Goal: Information Seeking & Learning: Learn about a topic

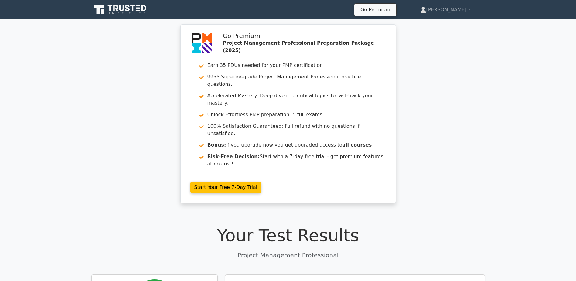
click at [129, 5] on icon at bounding box center [120, 10] width 58 height 12
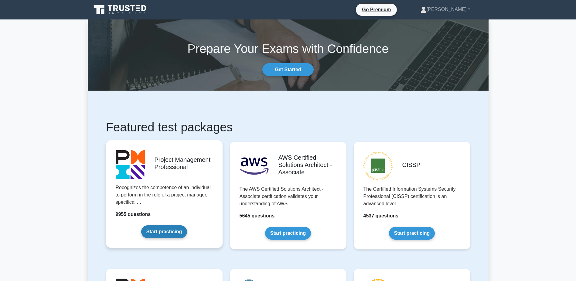
click at [162, 230] on link "Start practicing" at bounding box center [164, 231] width 46 height 13
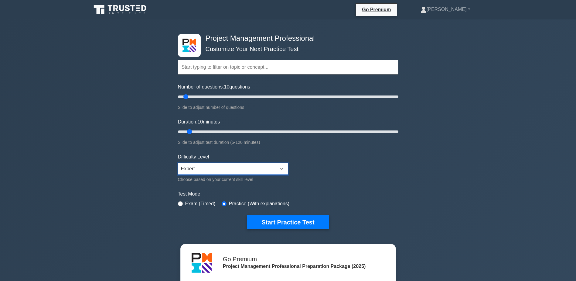
click at [280, 167] on select "Beginner Intermediate Expert" at bounding box center [233, 169] width 110 height 12
select select "intermediate"
click at [178, 163] on select "Beginner Intermediate Expert" at bounding box center [233, 169] width 110 height 12
click at [234, 134] on input "Duration: 10 minutes" at bounding box center [288, 131] width 220 height 7
drag, startPoint x: 266, startPoint y: 138, endPoint x: 273, endPoint y: 138, distance: 7.0
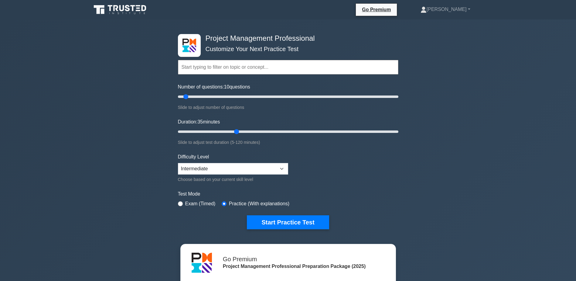
click at [273, 138] on div "Slide to adjust test duration (5-120 minutes)" at bounding box center [288, 141] width 220 height 7
type input "80"
click at [323, 132] on input "Duration: 35 minutes" at bounding box center [288, 131] width 220 height 7
drag, startPoint x: 186, startPoint y: 96, endPoint x: 211, endPoint y: 99, distance: 26.0
click at [211, 99] on input "Number of questions: 20 questions" at bounding box center [288, 96] width 220 height 7
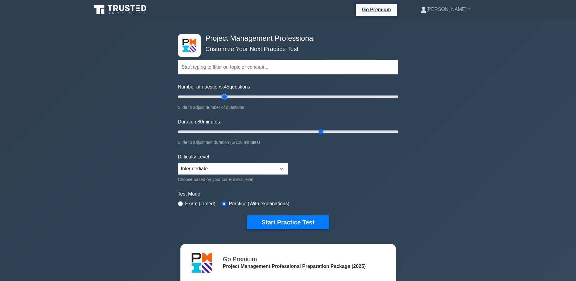
drag, startPoint x: 213, startPoint y: 96, endPoint x: 225, endPoint y: 98, distance: 12.3
click at [225, 98] on input "Number of questions: 45 questions" at bounding box center [288, 96] width 220 height 7
drag, startPoint x: 225, startPoint y: 96, endPoint x: 231, endPoint y: 94, distance: 6.3
click at [231, 94] on input "Number of questions: 50 questions" at bounding box center [288, 96] width 220 height 7
drag, startPoint x: 229, startPoint y: 95, endPoint x: 242, endPoint y: 95, distance: 13.1
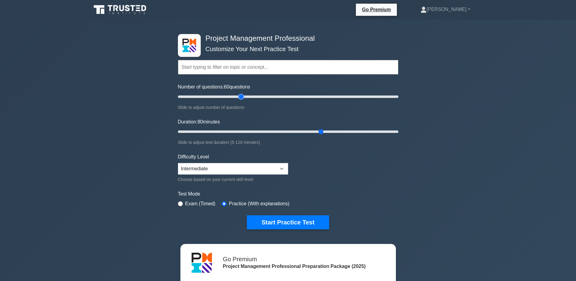
type input "60"
click at [242, 95] on input "Number of questions: 60 questions" at bounding box center [288, 96] width 220 height 7
click at [306, 131] on input "Duration: 80 minutes" at bounding box center [288, 131] width 220 height 7
click at [310, 131] on input "Duration: 70 minutes" at bounding box center [288, 131] width 220 height 7
click at [318, 131] on input "Duration: 80 minutes" at bounding box center [288, 131] width 220 height 7
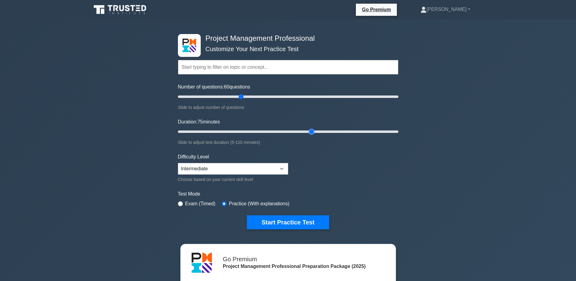
type input "75"
click at [312, 132] on input "Duration: 75 minutes" at bounding box center [288, 131] width 220 height 7
click at [247, 97] on input "Number of questions: 60 questions" at bounding box center [288, 96] width 220 height 7
type input "60"
click at [243, 97] on input "Number of questions: 60 questions" at bounding box center [288, 96] width 220 height 7
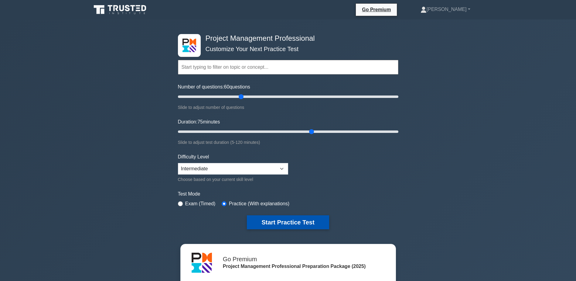
click at [319, 221] on button "Start Practice Test" at bounding box center [288, 222] width 82 height 14
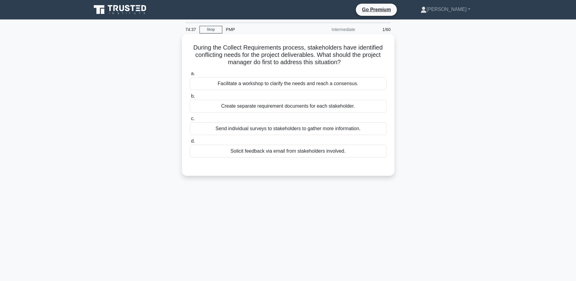
click at [276, 85] on div "Facilitate a workshop to clarify the needs and reach a consensus." at bounding box center [288, 83] width 197 height 13
click at [190, 76] on input "a. Facilitate a workshop to clarify the needs and reach a consensus." at bounding box center [190, 74] width 0 height 4
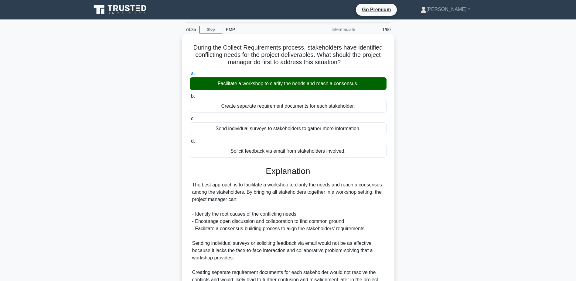
scroll to position [58, 0]
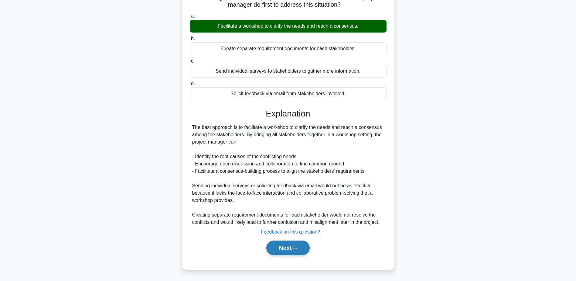
click at [287, 249] on button "Next" at bounding box center [287, 247] width 43 height 15
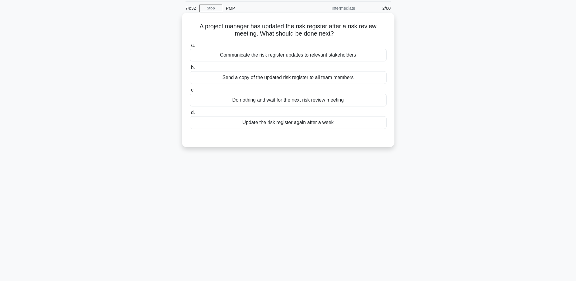
scroll to position [0, 0]
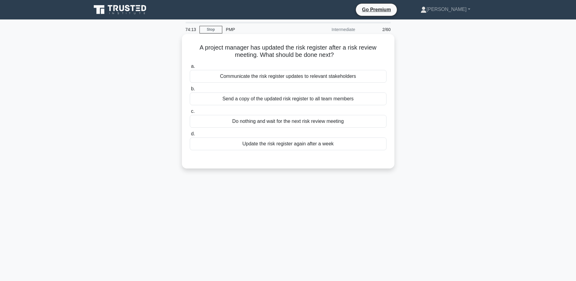
click at [281, 76] on div "Communicate the risk register updates to relevant stakeholders" at bounding box center [288, 76] width 197 height 13
click at [190, 68] on input "a. Communicate the risk register updates to relevant stakeholders" at bounding box center [190, 66] width 0 height 4
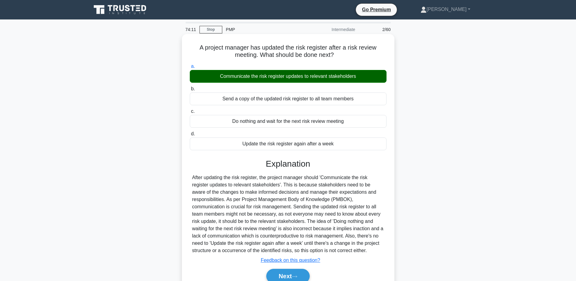
scroll to position [47, 0]
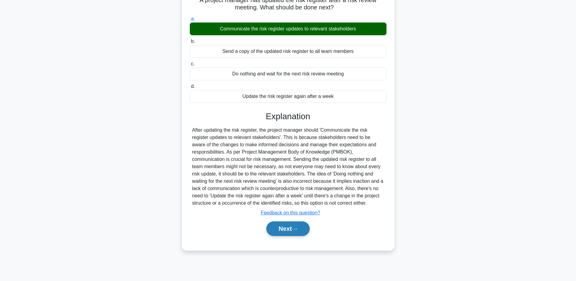
click at [279, 229] on button "Next" at bounding box center [287, 228] width 43 height 15
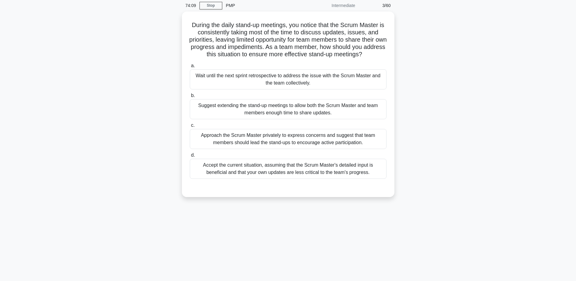
scroll to position [0, 0]
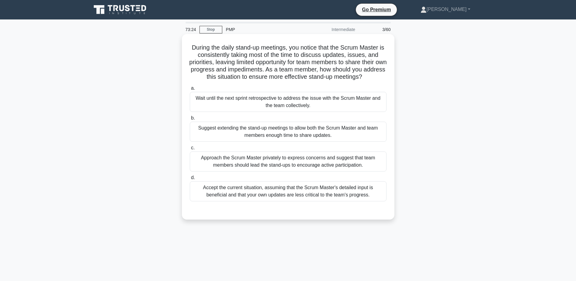
click at [268, 165] on div "Approach the Scrum Master privately to express concerns and suggest that team m…" at bounding box center [288, 161] width 197 height 20
click at [190, 150] on input "c. Approach the Scrum Master privately to express concerns and suggest that tea…" at bounding box center [190, 148] width 0 height 4
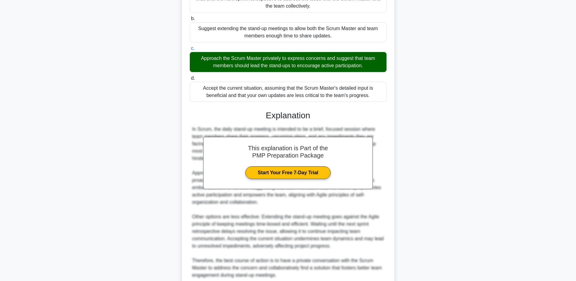
scroll to position [152, 0]
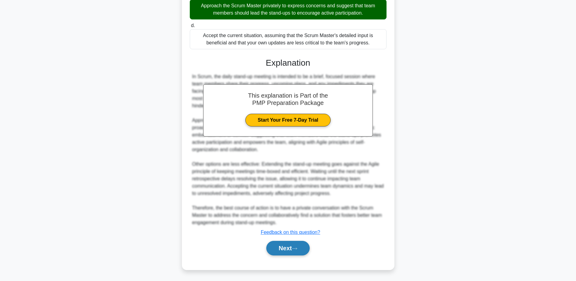
click at [298, 252] on button "Next" at bounding box center [287, 247] width 43 height 15
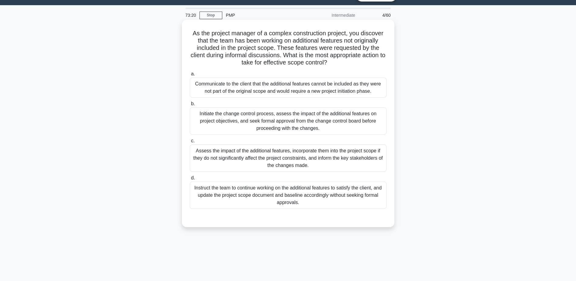
scroll to position [0, 0]
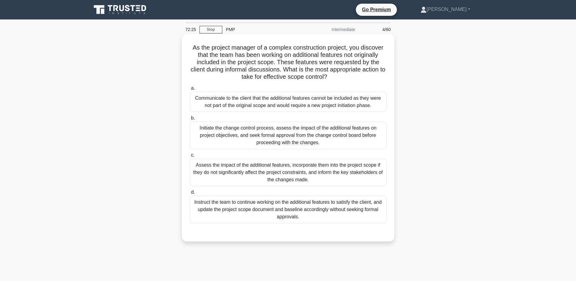
click at [258, 135] on div "Initiate the change control process, assess the impact of the additional featur…" at bounding box center [288, 134] width 197 height 27
click at [190, 120] on input "b. Initiate the change control process, assess the impact of the additional fea…" at bounding box center [190, 118] width 0 height 4
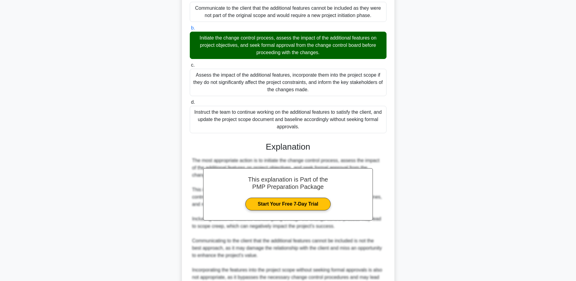
scroll to position [152, 0]
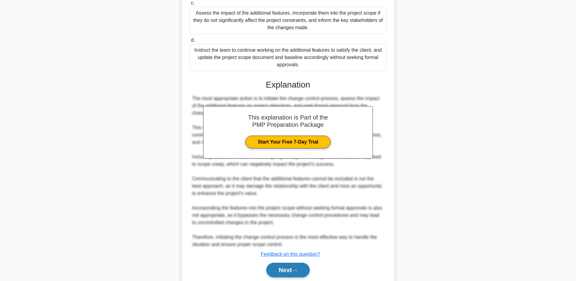
click at [290, 271] on button "Next" at bounding box center [287, 269] width 43 height 15
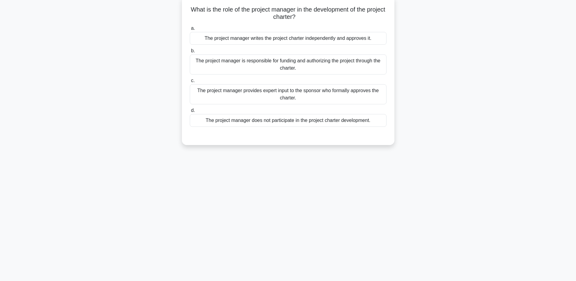
scroll to position [0, 0]
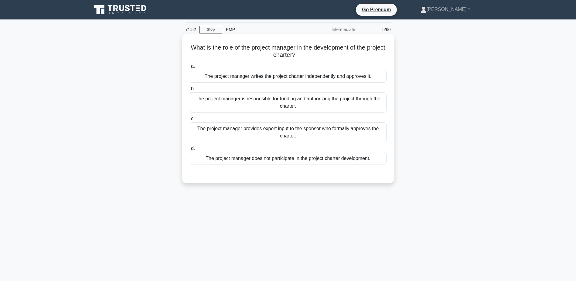
click at [265, 130] on div "The project manager provides expert input to the sponsor who formally approves …" at bounding box center [288, 132] width 197 height 20
click at [190, 121] on input "c. The project manager provides expert input to the sponsor who formally approv…" at bounding box center [190, 119] width 0 height 4
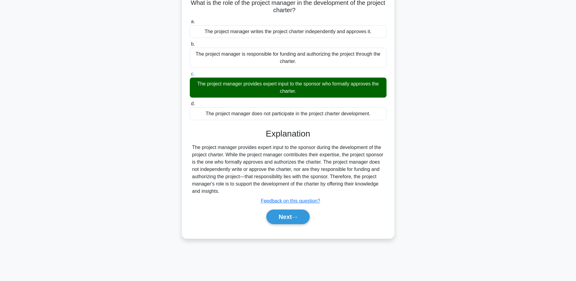
scroll to position [47, 0]
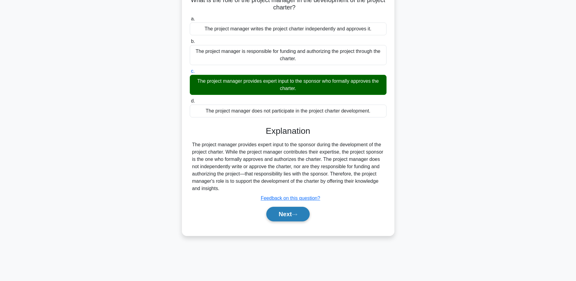
click at [300, 216] on button "Next" at bounding box center [287, 213] width 43 height 15
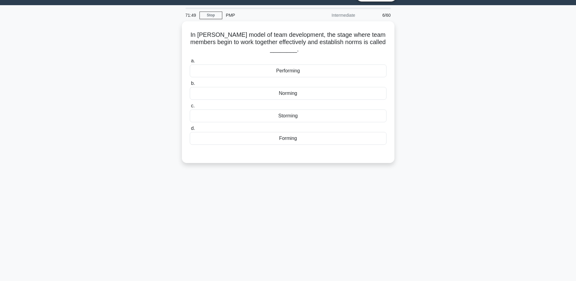
scroll to position [0, 0]
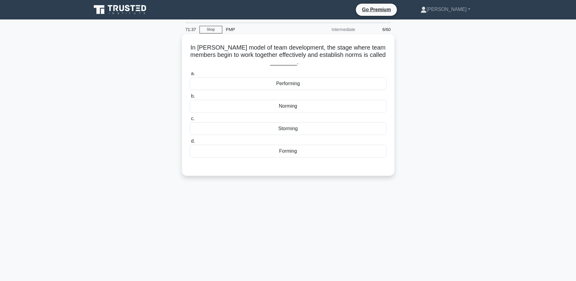
click at [289, 106] on div "Norming" at bounding box center [288, 106] width 197 height 13
click at [190, 98] on input "b. Norming" at bounding box center [190, 96] width 0 height 4
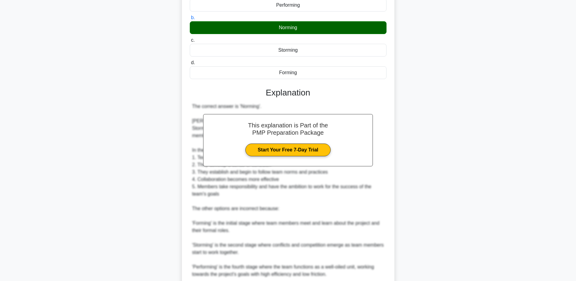
scroll to position [131, 0]
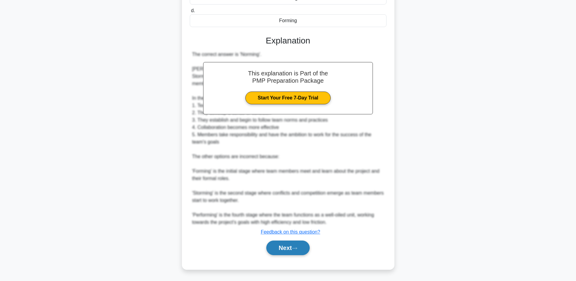
click at [297, 250] on icon at bounding box center [294, 247] width 5 height 3
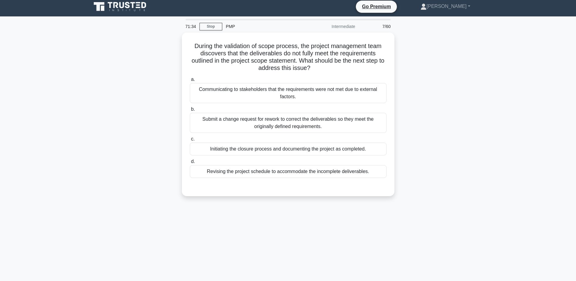
scroll to position [0, 0]
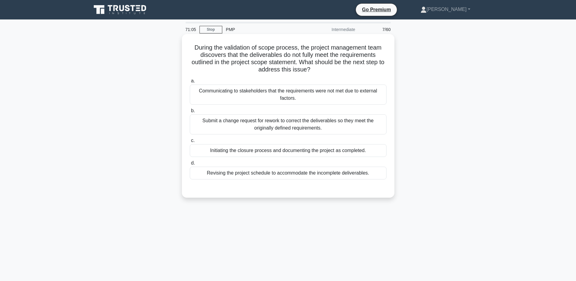
click at [245, 130] on div "Submit a change request for rework to correct the deliverables so they meet the…" at bounding box center [288, 124] width 197 height 20
click at [190, 113] on input "b. Submit a change request for rework to correct the deliverables so they meet …" at bounding box center [190, 111] width 0 height 4
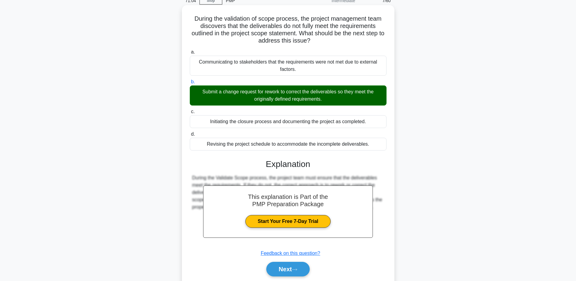
scroll to position [50, 0]
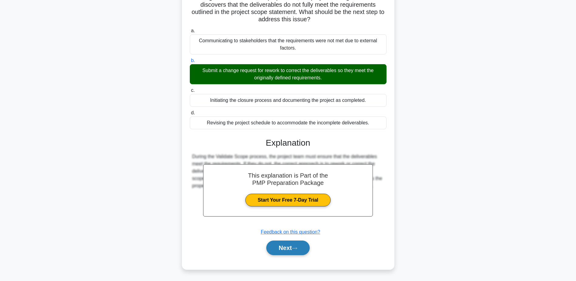
drag, startPoint x: 291, startPoint y: 247, endPoint x: 287, endPoint y: 248, distance: 4.1
click at [290, 247] on button "Next" at bounding box center [287, 247] width 43 height 15
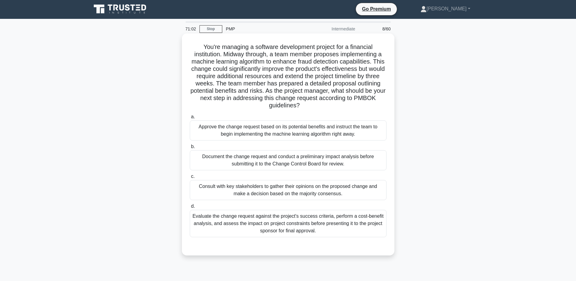
scroll to position [0, 0]
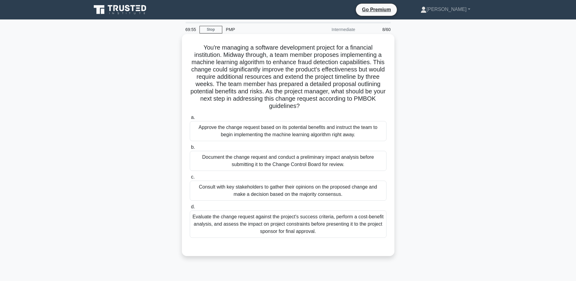
click at [294, 224] on div "Evaluate the change request against the project's success criteria, perform a c…" at bounding box center [288, 223] width 197 height 27
click at [250, 222] on div "Evaluate the change request against the project's success criteria, perform a c…" at bounding box center [288, 223] width 197 height 27
click at [190, 209] on input "d. Evaluate the change request against the project's success criteria, perform …" at bounding box center [190, 207] width 0 height 4
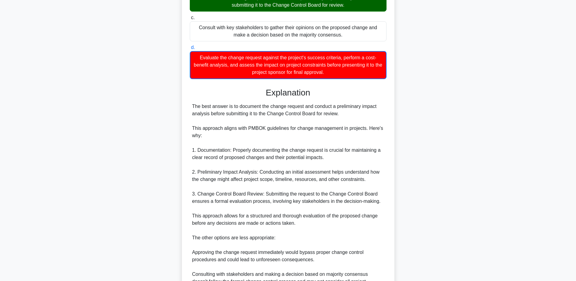
scroll to position [273, 0]
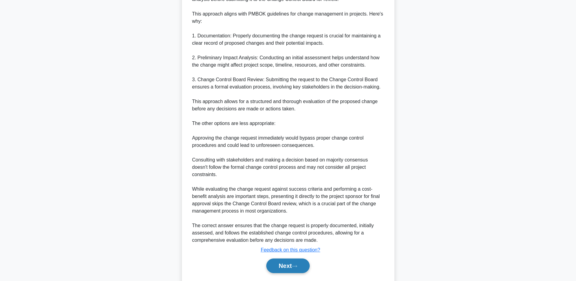
click at [291, 258] on button "Next" at bounding box center [287, 265] width 43 height 15
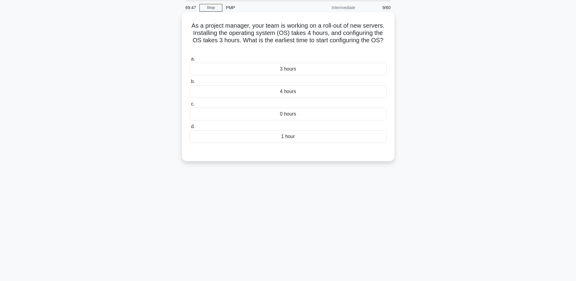
scroll to position [0, 0]
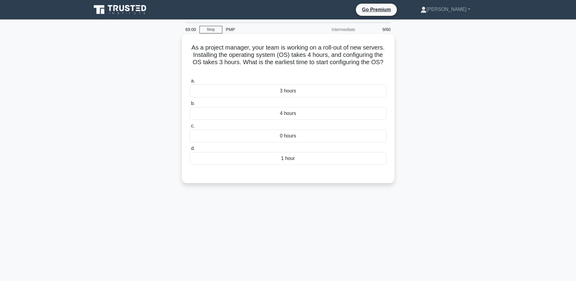
click at [293, 155] on div "1 hour" at bounding box center [288, 158] width 197 height 13
click at [190, 150] on input "d. 1 hour" at bounding box center [190, 148] width 0 height 4
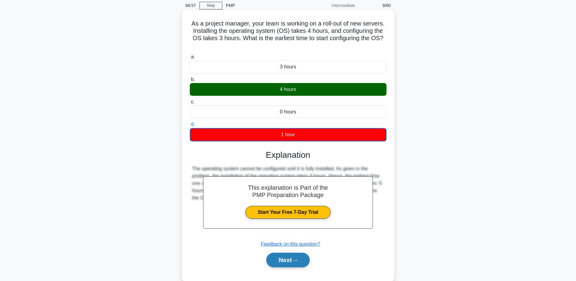
scroll to position [47, 0]
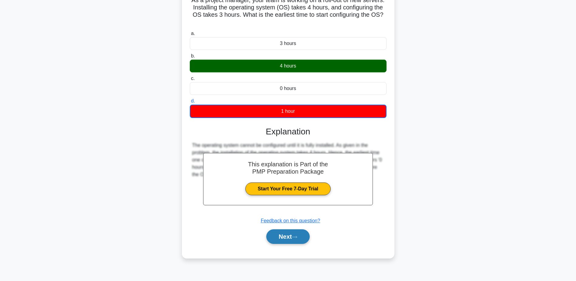
click at [297, 234] on button "Next" at bounding box center [287, 236] width 43 height 15
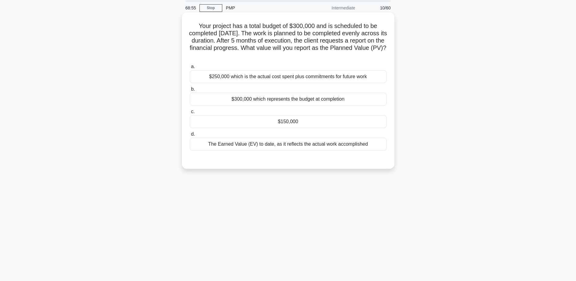
scroll to position [0, 0]
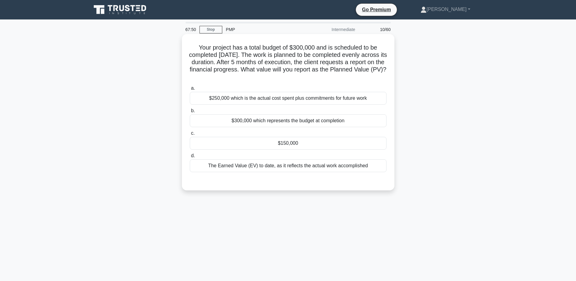
click at [241, 143] on div "$150,000" at bounding box center [288, 143] width 197 height 13
click at [190, 135] on input "c. $150,000" at bounding box center [190, 133] width 0 height 4
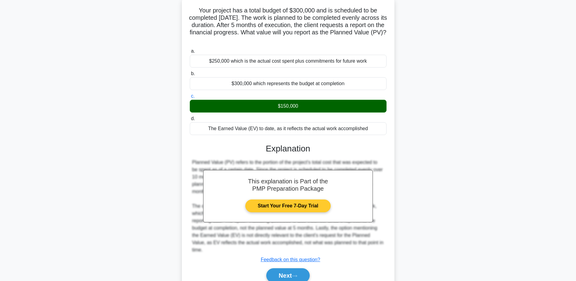
scroll to position [58, 0]
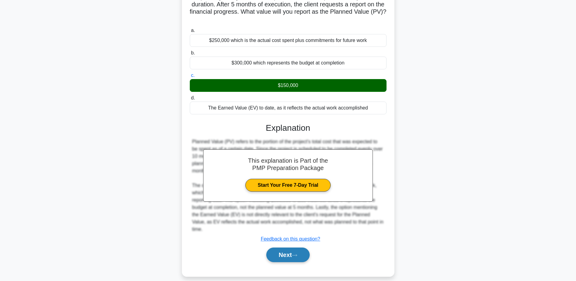
click at [300, 247] on button "Next" at bounding box center [287, 254] width 43 height 15
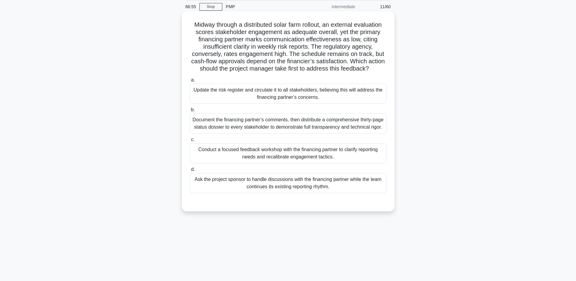
scroll to position [30, 0]
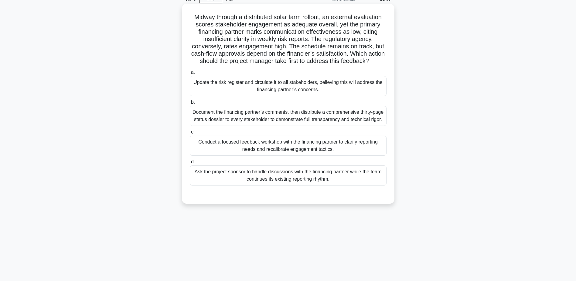
click at [237, 155] on div "Conduct a focused feedback workshop with the financing partner to clarify repor…" at bounding box center [288, 145] width 197 height 20
click at [190, 134] on input "c. Conduct a focused feedback workshop with the financing partner to clarify re…" at bounding box center [190, 132] width 0 height 4
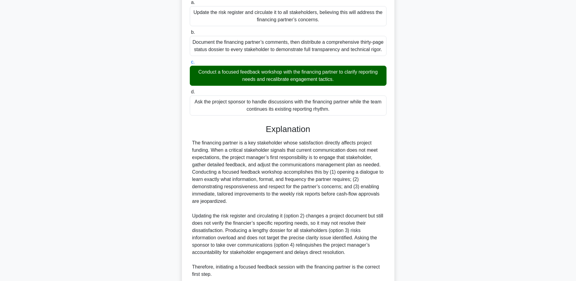
scroll to position [167, 0]
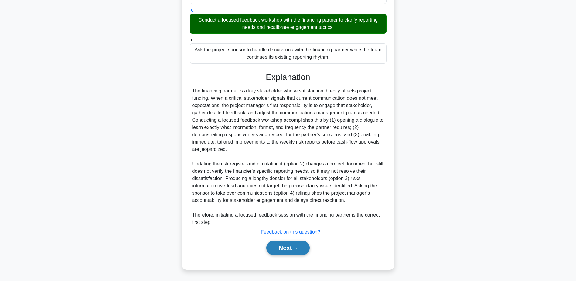
click at [298, 250] on button "Next" at bounding box center [287, 247] width 43 height 15
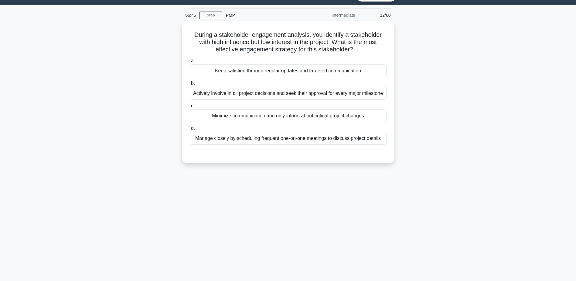
scroll to position [0, 0]
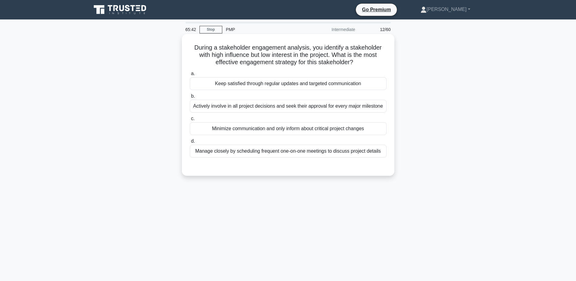
click at [269, 107] on div "Actively involve in all project decisions and seek their approval for every maj…" at bounding box center [288, 106] width 197 height 13
click at [190, 98] on input "b. Actively involve in all project decisions and seek their approval for every …" at bounding box center [190, 96] width 0 height 4
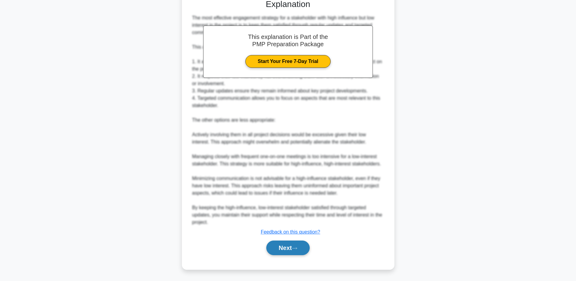
click at [292, 247] on button "Next" at bounding box center [287, 247] width 43 height 15
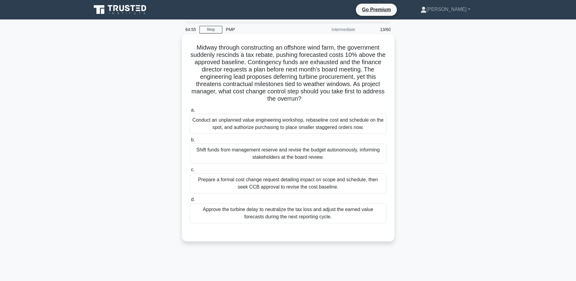
scroll to position [30, 0]
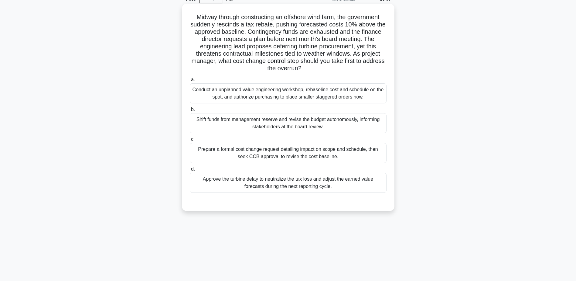
click at [251, 153] on div "Prepare a formal cost change request detailing impact on scope and schedule, th…" at bounding box center [288, 153] width 197 height 20
click at [190, 141] on input "c. Prepare a formal cost change request detailing impact on scope and schedule,…" at bounding box center [190, 139] width 0 height 4
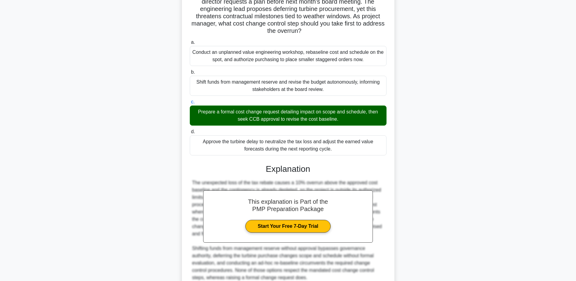
scroll to position [123, 0]
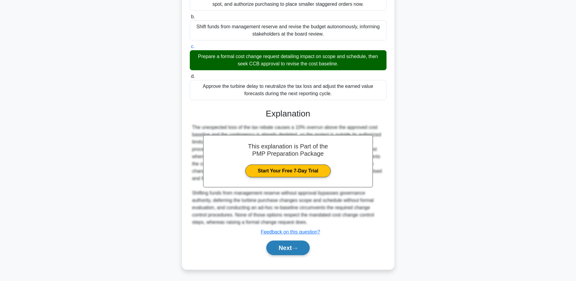
click at [295, 244] on button "Next" at bounding box center [287, 247] width 43 height 15
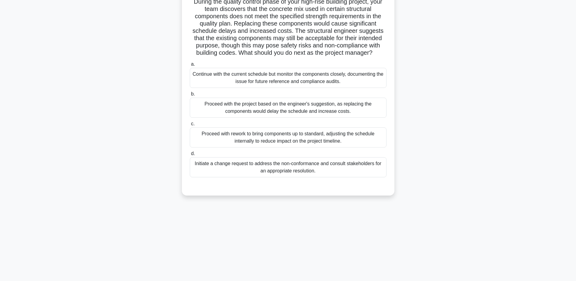
scroll to position [0, 0]
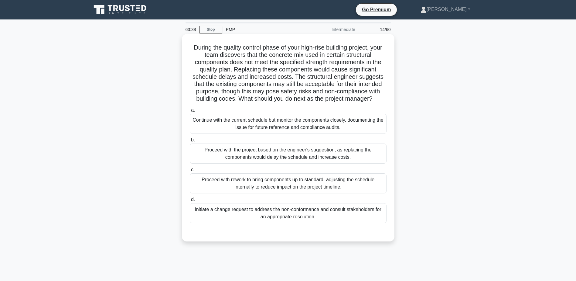
click at [266, 209] on div "Initiate a change request to address the non-conformance and consult stakeholde…" at bounding box center [288, 213] width 197 height 20
click at [190, 201] on input "d. Initiate a change request to address the non-conformance and consult stakeho…" at bounding box center [190, 199] width 0 height 4
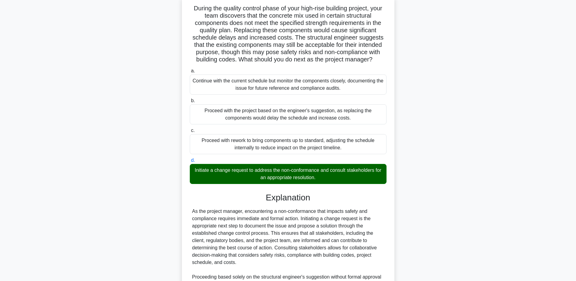
scroll to position [138, 0]
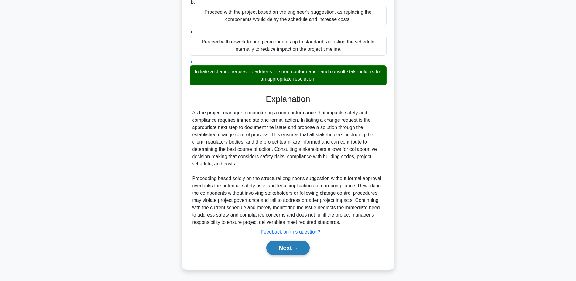
click at [291, 247] on button "Next" at bounding box center [287, 247] width 43 height 15
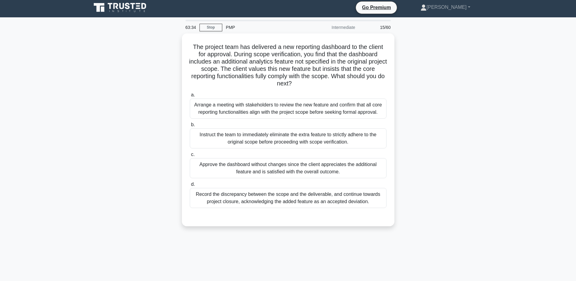
scroll to position [0, 0]
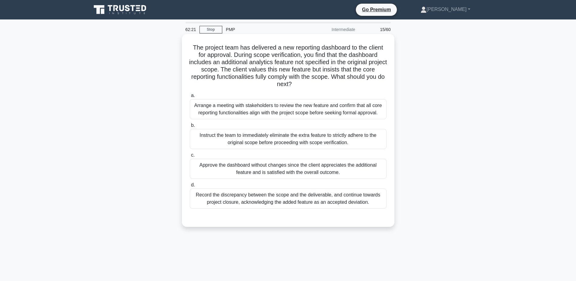
click at [325, 107] on div "Arrange a meeting with stakeholders to review the new feature and confirm that …" at bounding box center [288, 109] width 197 height 20
click at [190, 97] on input "a. Arrange a meeting with stakeholders to review the new feature and confirm th…" at bounding box center [190, 96] width 0 height 4
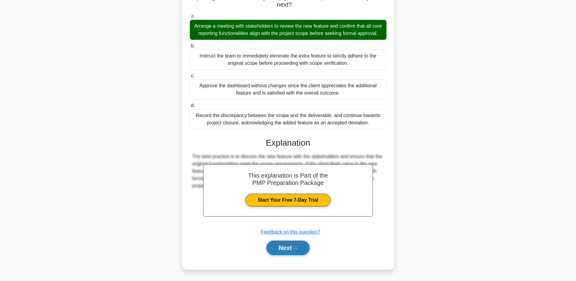
click at [296, 244] on button "Next" at bounding box center [287, 247] width 43 height 15
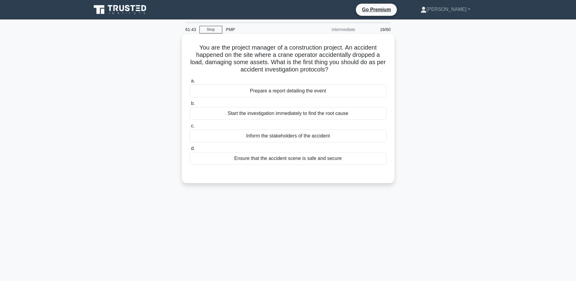
click at [302, 136] on div "Inform the stakeholders of the accident" at bounding box center [288, 135] width 197 height 13
click at [190, 128] on input "c. Inform the stakeholders of the accident" at bounding box center [190, 126] width 0 height 4
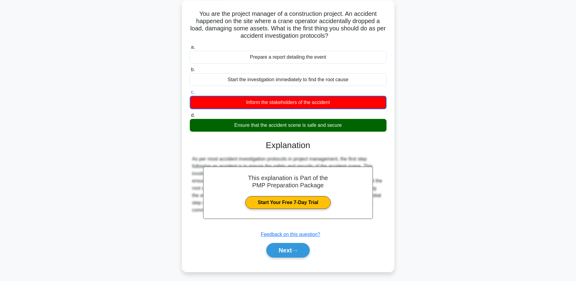
scroll to position [47, 0]
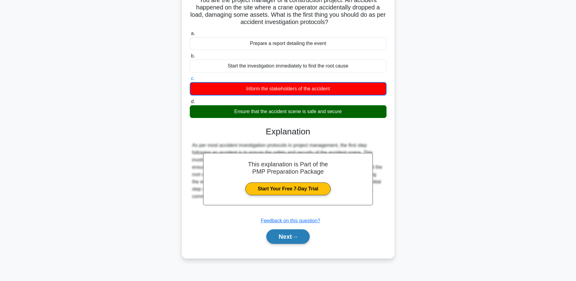
click at [293, 240] on button "Next" at bounding box center [287, 236] width 43 height 15
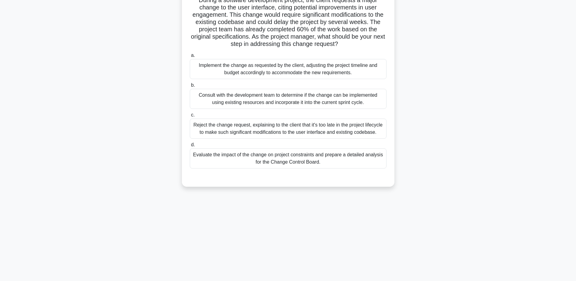
scroll to position [0, 0]
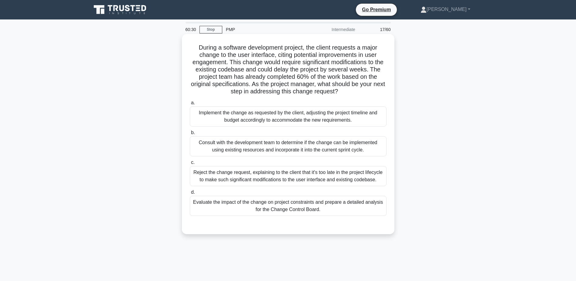
click at [359, 207] on div "Evaluate the impact of the change on project constraints and prepare a detailed…" at bounding box center [288, 206] width 197 height 20
click at [190, 194] on input "d. Evaluate the impact of the change on project constraints and prepare a detai…" at bounding box center [190, 192] width 0 height 4
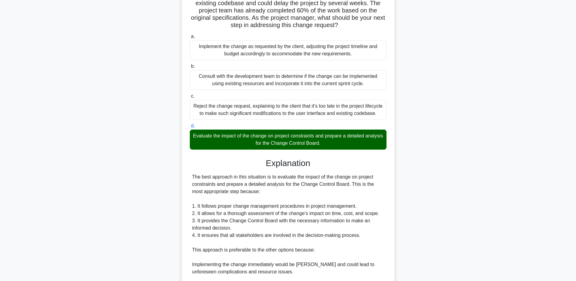
scroll to position [182, 0]
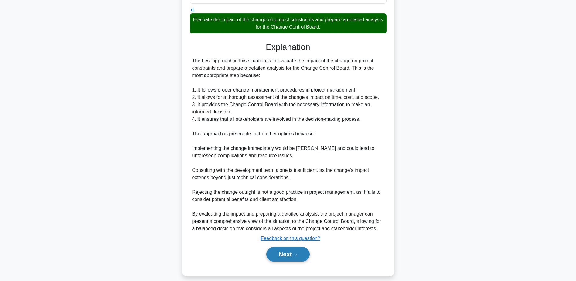
click at [294, 255] on button "Next" at bounding box center [287, 254] width 43 height 15
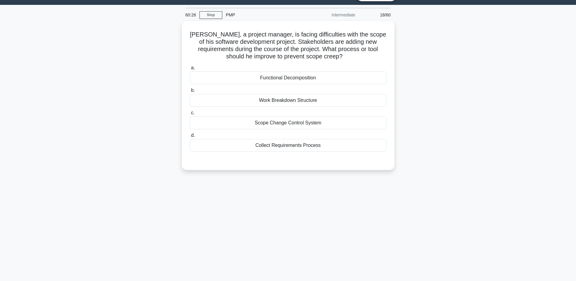
scroll to position [0, 0]
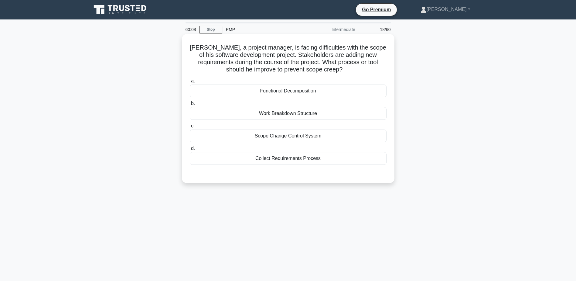
click at [245, 137] on div "Scope Change Control System" at bounding box center [288, 135] width 197 height 13
click at [190, 128] on input "c. Scope Change Control System" at bounding box center [190, 126] width 0 height 4
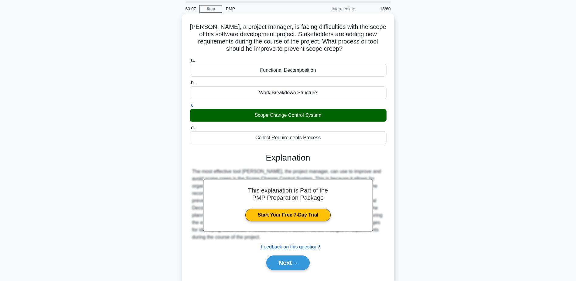
scroll to position [47, 0]
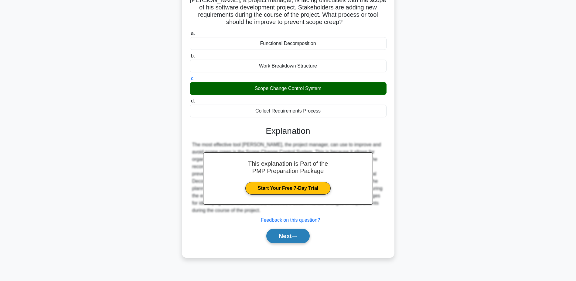
click at [300, 235] on button "Next" at bounding box center [287, 235] width 43 height 15
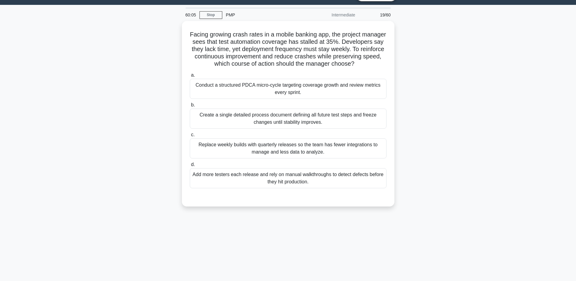
scroll to position [0, 0]
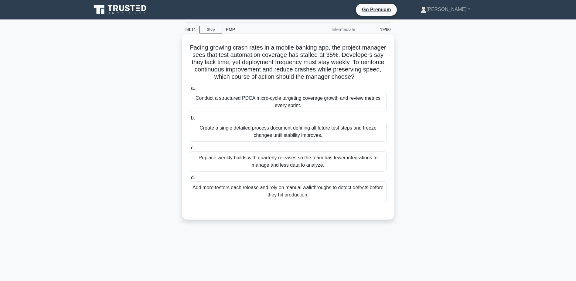
click at [278, 111] on div "Conduct a structured PDCA micro-cycle targeting coverage growth and review metr…" at bounding box center [288, 102] width 197 height 20
click at [190, 90] on input "a. Conduct a structured PDCA micro-cycle targeting coverage growth and review m…" at bounding box center [190, 88] width 0 height 4
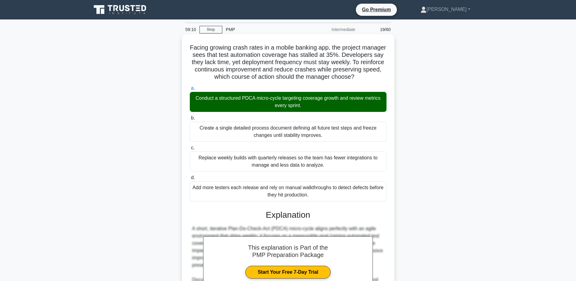
scroll to position [109, 0]
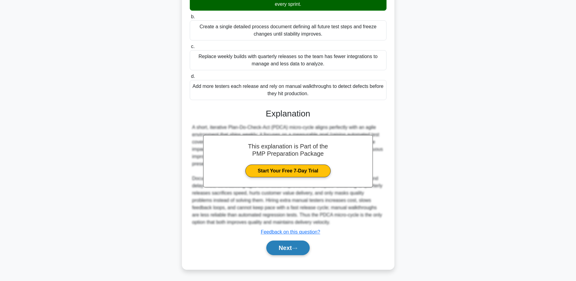
click at [297, 247] on icon at bounding box center [294, 247] width 5 height 3
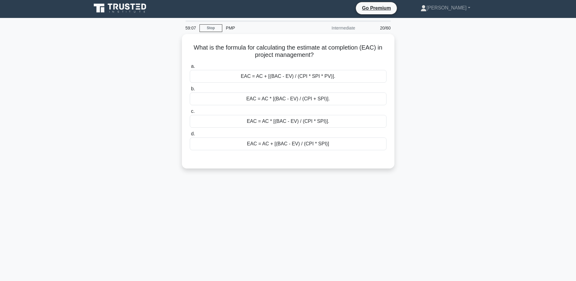
scroll to position [0, 0]
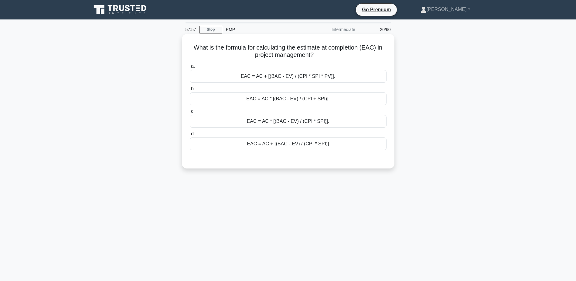
click at [276, 97] on div "EAC = AC * [(BAC - EV) / (CPI + SPI)]." at bounding box center [288, 98] width 197 height 13
click at [190, 91] on input "b. EAC = AC * [(BAC - EV) / (CPI + SPI)]." at bounding box center [190, 89] width 0 height 4
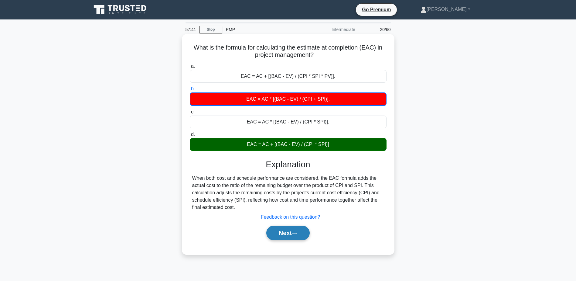
click at [296, 232] on icon at bounding box center [294, 232] width 5 height 3
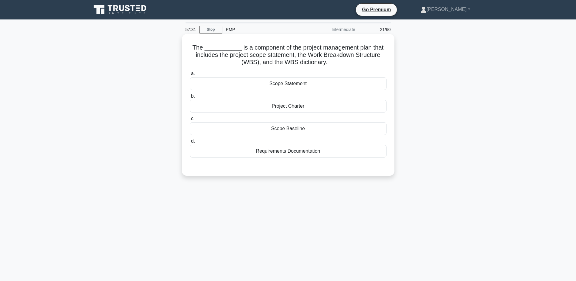
click at [267, 130] on div "Scope Baseline" at bounding box center [288, 128] width 197 height 13
click at [190, 121] on input "c. Scope Baseline" at bounding box center [190, 119] width 0 height 4
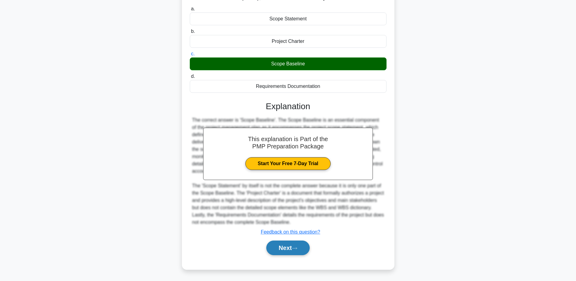
click at [291, 244] on button "Next" at bounding box center [287, 247] width 43 height 15
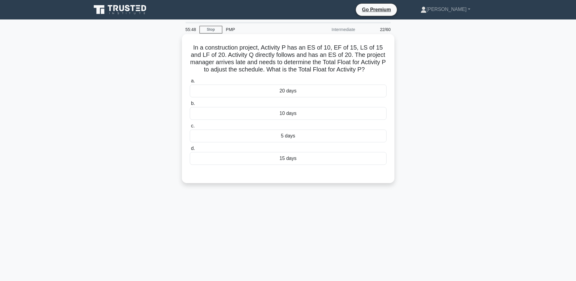
drag, startPoint x: 240, startPoint y: 133, endPoint x: 243, endPoint y: 134, distance: 3.7
click at [241, 134] on div "5 days" at bounding box center [288, 135] width 197 height 13
click at [190, 128] on input "c. 5 days" at bounding box center [190, 126] width 0 height 4
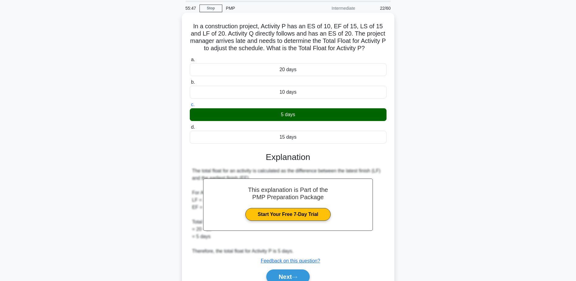
scroll to position [50, 0]
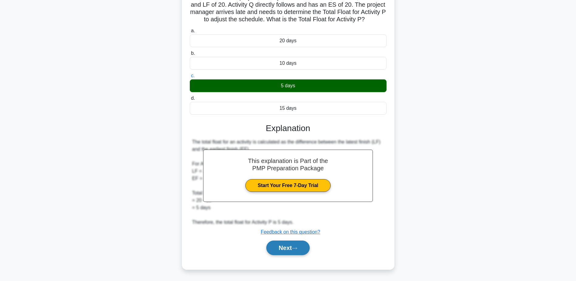
click at [295, 246] on button "Next" at bounding box center [287, 247] width 43 height 15
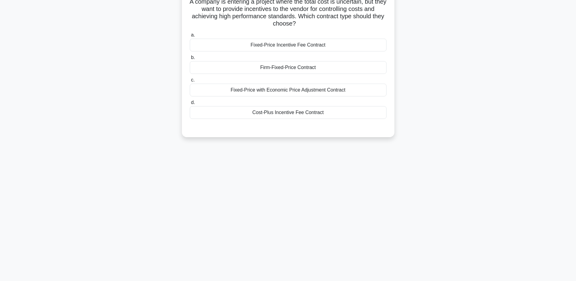
scroll to position [0, 0]
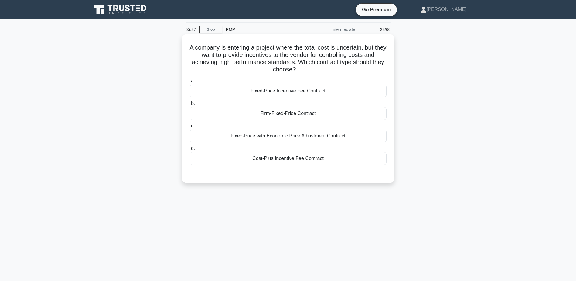
click at [318, 161] on div "Cost-Plus Incentive Fee Contract" at bounding box center [288, 158] width 197 height 13
click at [190, 150] on input "d. Cost-Plus Incentive Fee Contract" at bounding box center [190, 148] width 0 height 4
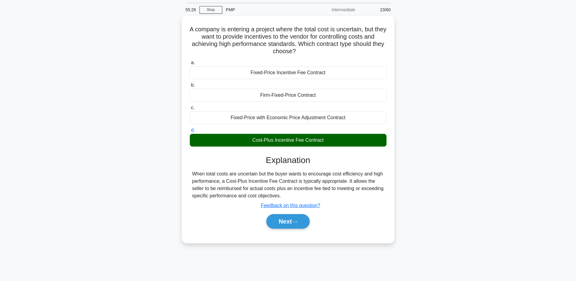
scroll to position [30, 0]
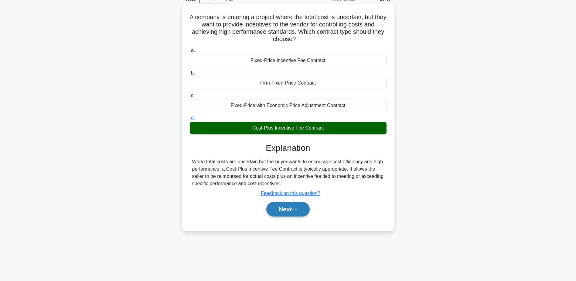
click at [300, 207] on button "Next" at bounding box center [287, 209] width 43 height 15
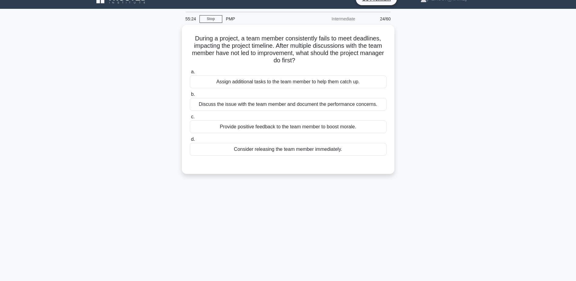
scroll to position [0, 0]
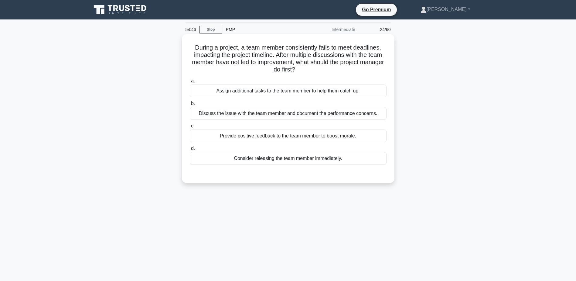
click at [314, 157] on div "Consider releasing the team member immediately." at bounding box center [288, 158] width 197 height 13
click at [190, 150] on input "d. Consider releasing the team member immediately." at bounding box center [190, 148] width 0 height 4
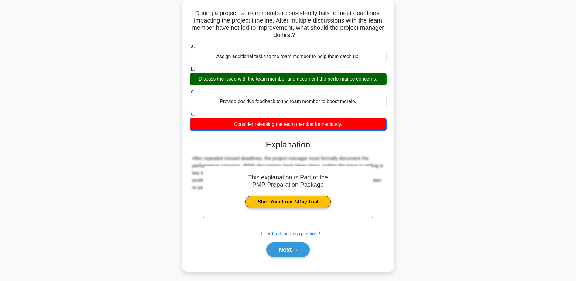
scroll to position [47, 0]
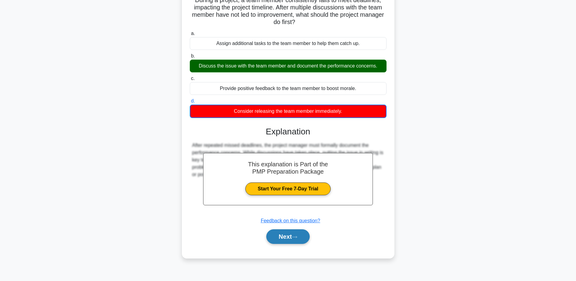
click at [283, 234] on button "Next" at bounding box center [287, 236] width 43 height 15
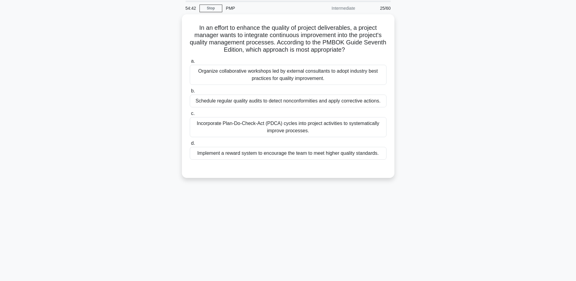
scroll to position [0, 0]
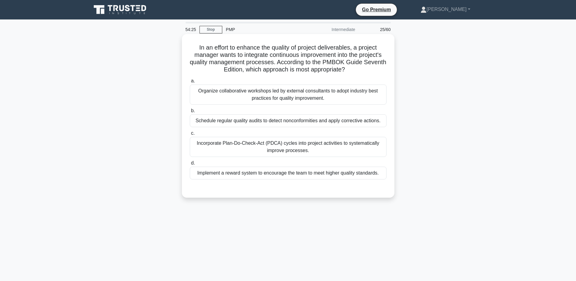
click at [226, 143] on div "Incorporate Plan-Do-Check-Act (PDCA) cycles into project activities to systemat…" at bounding box center [288, 147] width 197 height 20
click at [190, 135] on input "c. Incorporate Plan-Do-Check-Act (PDCA) cycles into project activities to syste…" at bounding box center [190, 133] width 0 height 4
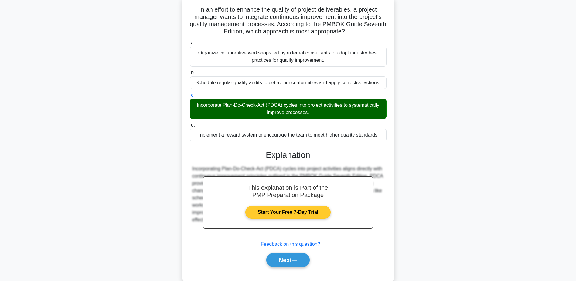
scroll to position [50, 0]
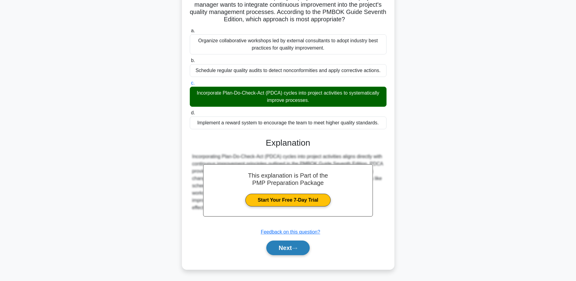
click at [296, 248] on icon at bounding box center [294, 247] width 5 height 3
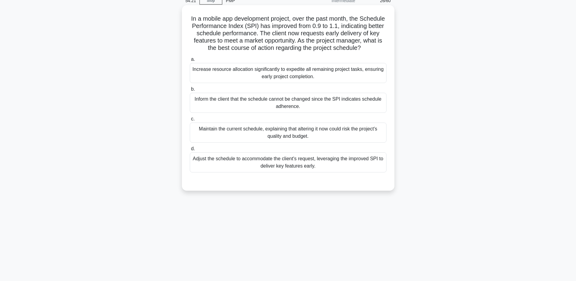
scroll to position [0, 0]
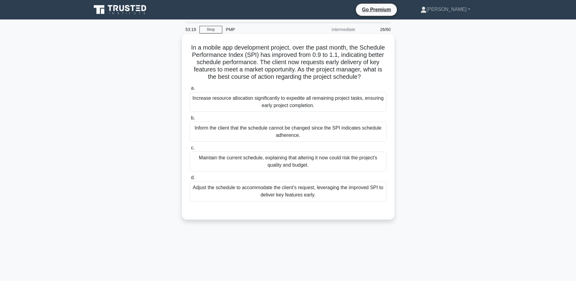
click at [303, 195] on div "Adjust the schedule to accommodate the client's request, leveraging the improve…" at bounding box center [288, 191] width 197 height 20
click at [190, 179] on input "d. Adjust the schedule to accommodate the client's request, leveraging the impr…" at bounding box center [190, 177] width 0 height 4
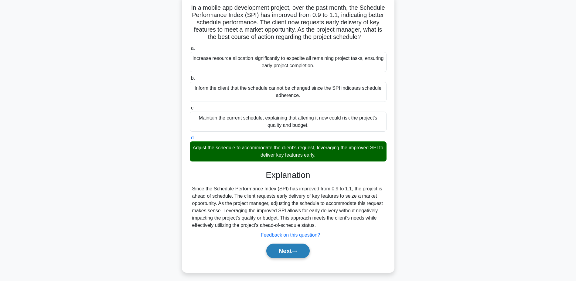
scroll to position [50, 0]
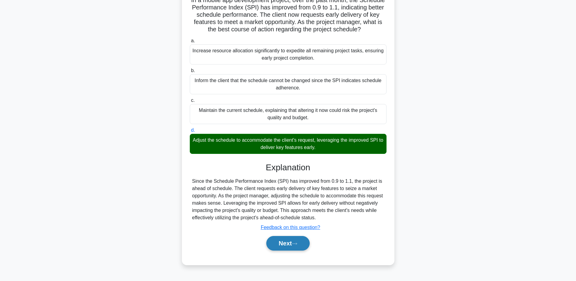
click at [296, 245] on icon at bounding box center [294, 243] width 5 height 3
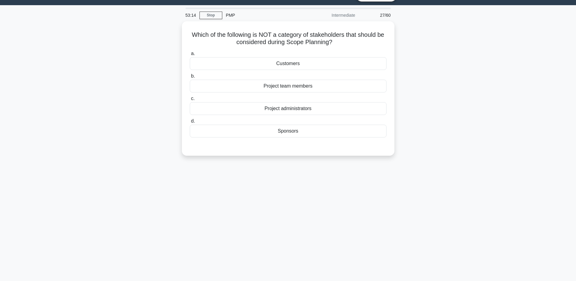
scroll to position [0, 0]
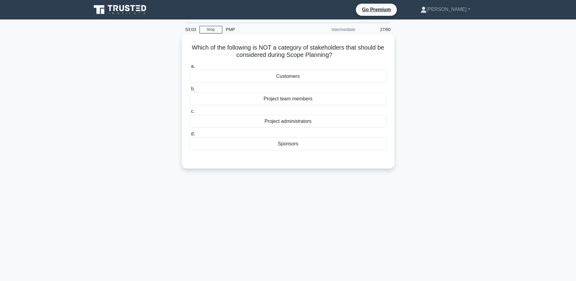
click at [327, 116] on div "Project administrators" at bounding box center [288, 121] width 197 height 13
click at [190, 113] on input "c. Project administrators" at bounding box center [190, 111] width 0 height 4
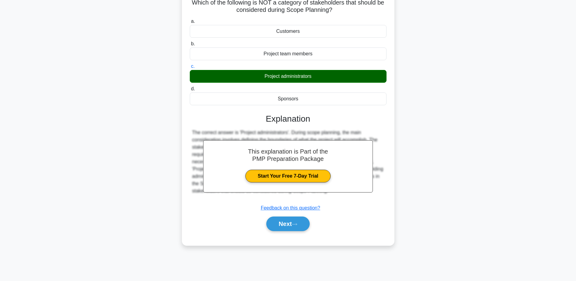
scroll to position [47, 0]
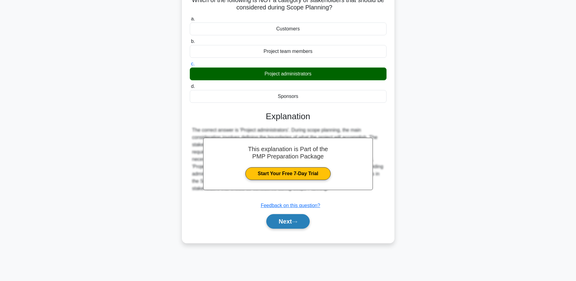
click at [296, 228] on button "Next" at bounding box center [287, 221] width 43 height 15
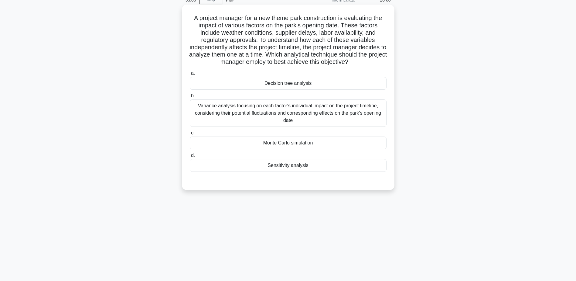
scroll to position [0, 0]
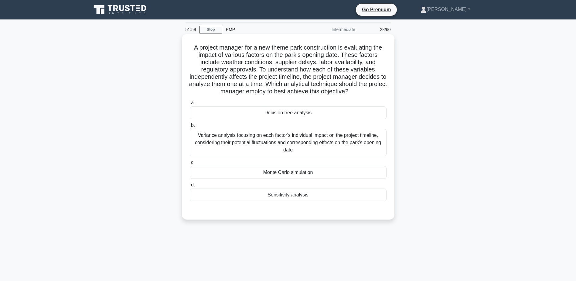
click at [280, 144] on div "Variance analysis focusing on each factor's individual impact on the project ti…" at bounding box center [288, 142] width 197 height 27
click at [190, 127] on input "b. Variance analysis focusing on each factor's individual impact on the project…" at bounding box center [190, 125] width 0 height 4
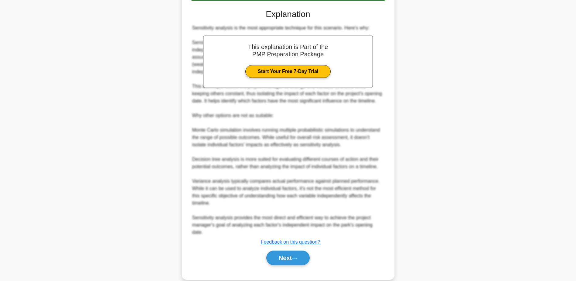
scroll to position [211, 0]
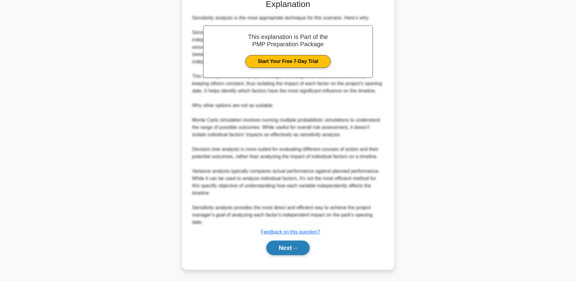
click at [291, 246] on button "Next" at bounding box center [287, 247] width 43 height 15
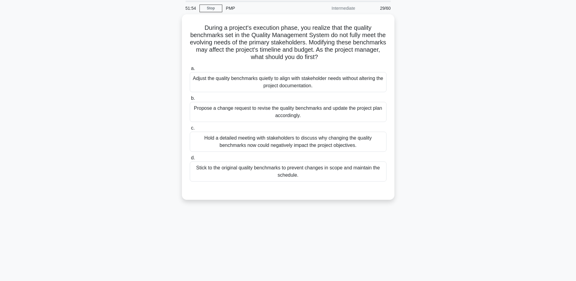
scroll to position [0, 0]
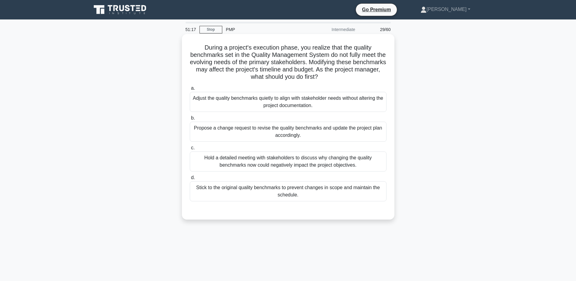
click at [273, 128] on div "Propose a change request to revise the quality benchmarks and update the projec…" at bounding box center [288, 131] width 197 height 20
click at [190, 120] on input "b. Propose a change request to revise the quality benchmarks and update the pro…" at bounding box center [190, 118] width 0 height 4
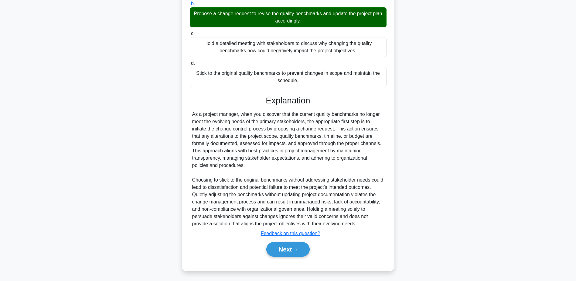
scroll to position [116, 0]
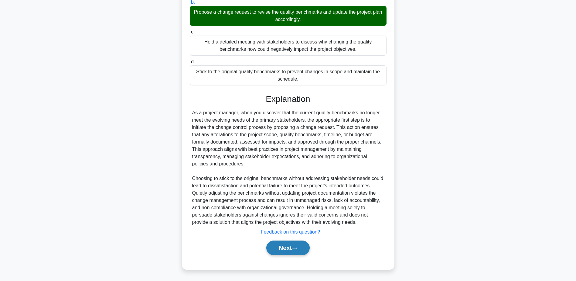
click at [288, 249] on button "Next" at bounding box center [287, 247] width 43 height 15
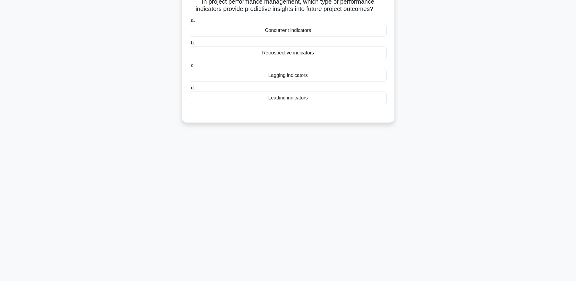
scroll to position [0, 0]
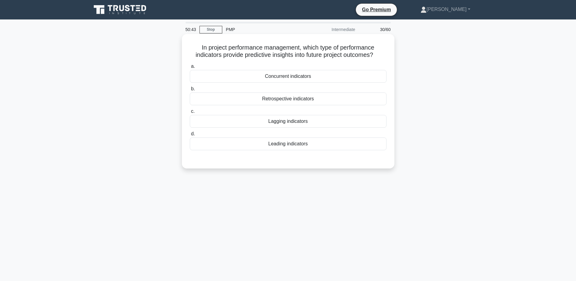
click at [289, 143] on div "Leading indicators" at bounding box center [288, 143] width 197 height 13
click at [190, 136] on input "d. Leading indicators" at bounding box center [190, 134] width 0 height 4
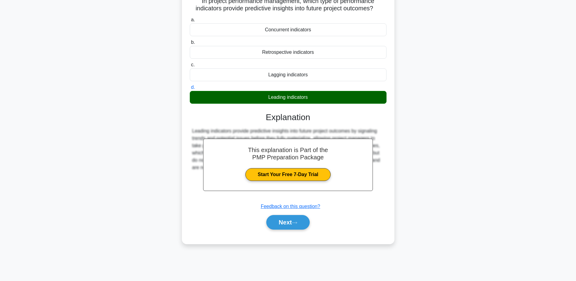
scroll to position [47, 0]
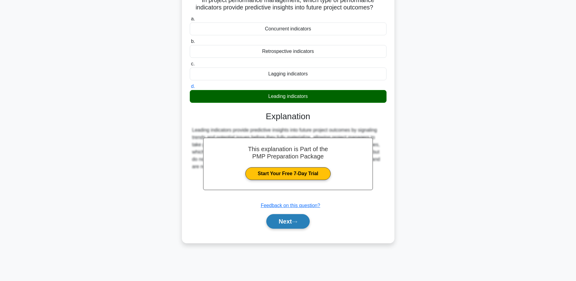
click at [301, 220] on button "Next" at bounding box center [287, 221] width 43 height 15
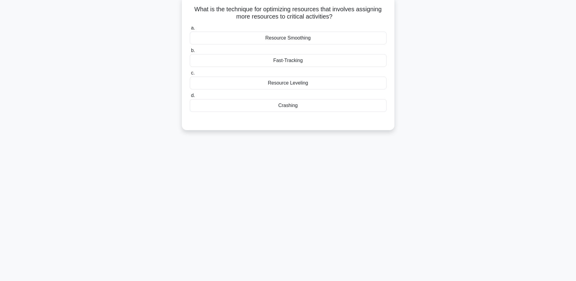
scroll to position [0, 0]
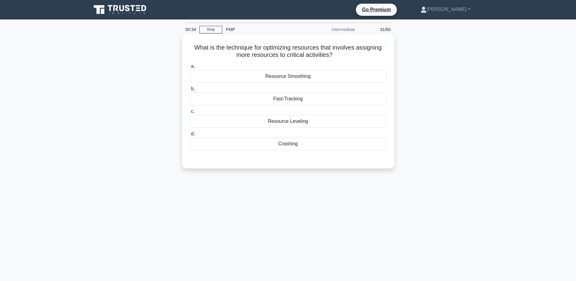
click at [303, 143] on div "Crashing" at bounding box center [288, 143] width 197 height 13
click at [190, 136] on input "d. Crashing" at bounding box center [190, 134] width 0 height 4
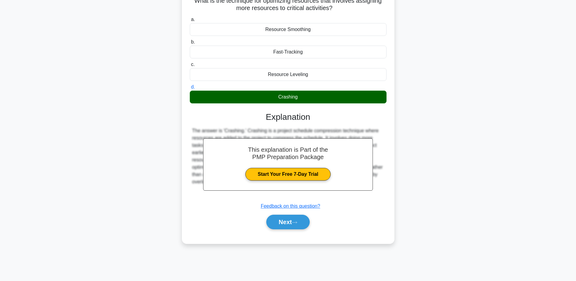
scroll to position [47, 0]
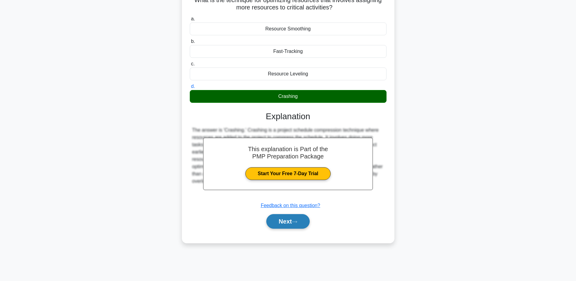
click at [306, 223] on button "Next" at bounding box center [287, 221] width 43 height 15
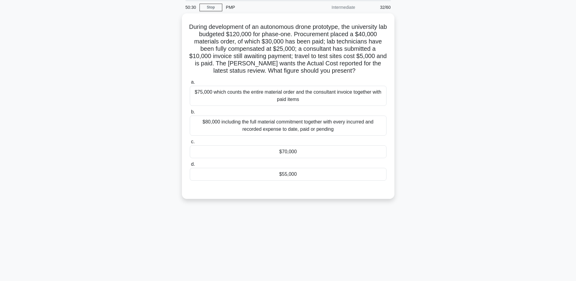
scroll to position [0, 0]
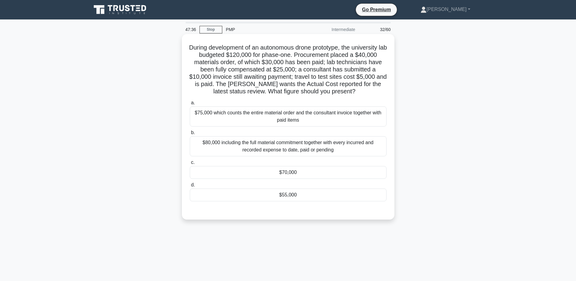
click at [268, 171] on div "$70,000" at bounding box center [288, 172] width 197 height 13
click at [190, 164] on input "c. $70,000" at bounding box center [190, 162] width 0 height 4
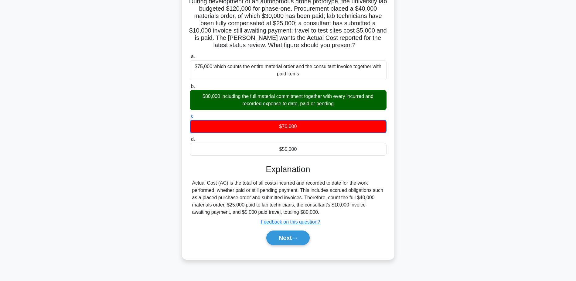
scroll to position [47, 0]
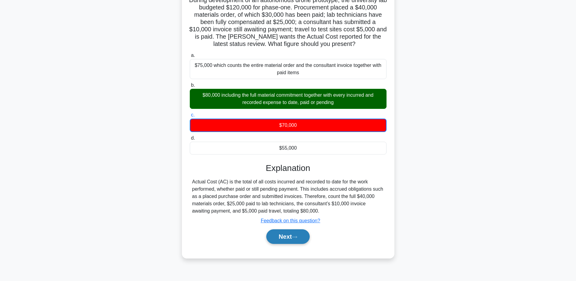
click at [291, 233] on button "Next" at bounding box center [287, 236] width 43 height 15
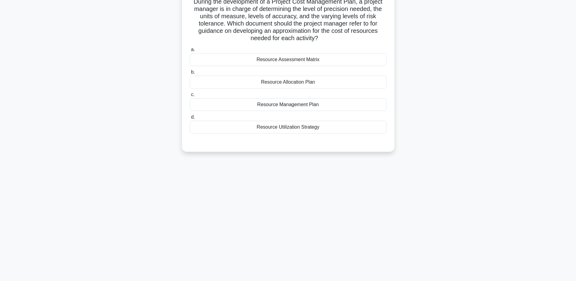
scroll to position [0, 0]
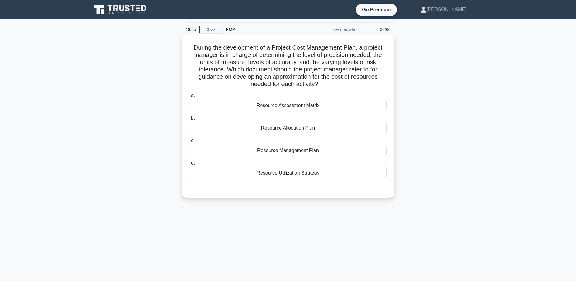
click at [274, 152] on div "Resource Management Plan" at bounding box center [288, 150] width 197 height 13
click at [190, 142] on input "c. Resource Management Plan" at bounding box center [190, 140] width 0 height 4
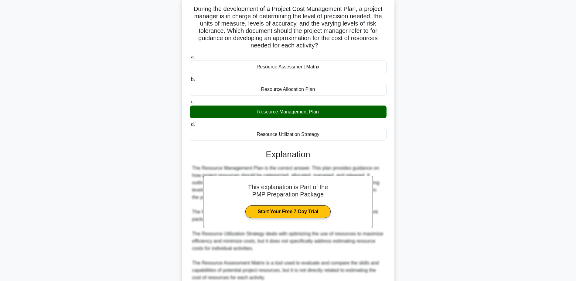
scroll to position [94, 0]
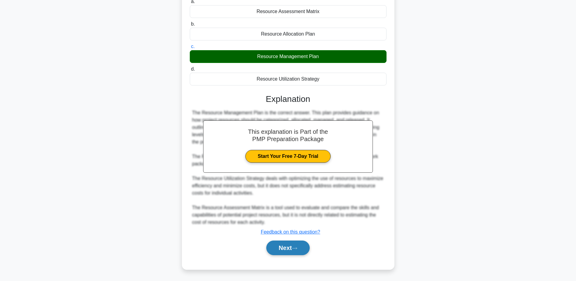
click at [295, 245] on button "Next" at bounding box center [287, 247] width 43 height 15
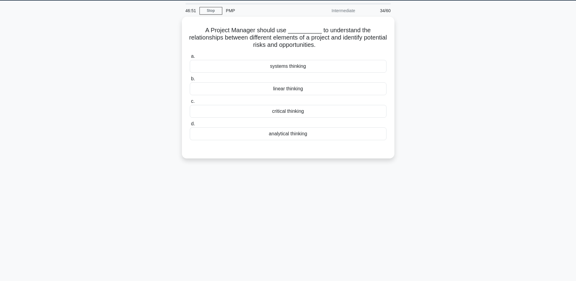
scroll to position [0, 0]
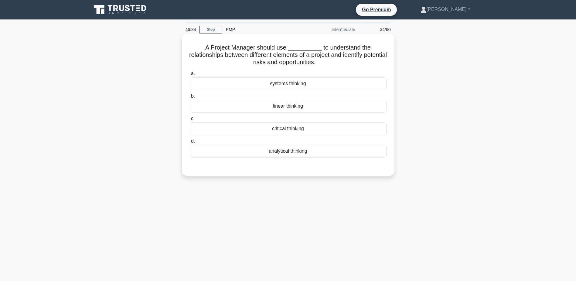
click at [330, 83] on div "systems thinking" at bounding box center [288, 83] width 197 height 13
click at [190, 76] on input "a. systems thinking" at bounding box center [190, 74] width 0 height 4
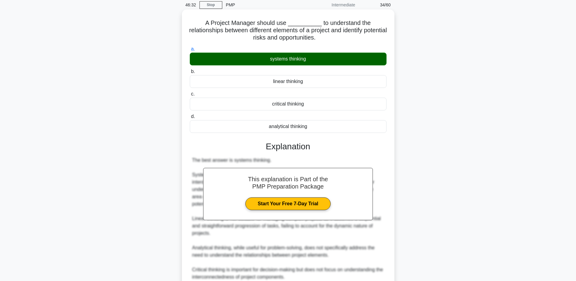
scroll to position [80, 0]
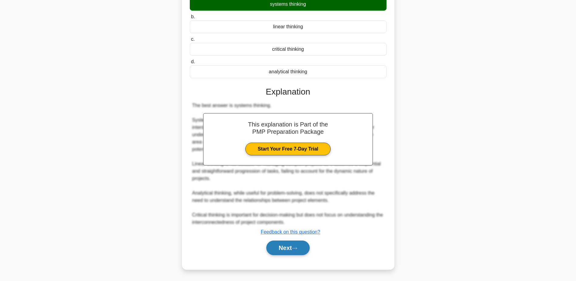
click at [302, 242] on button "Next" at bounding box center [287, 247] width 43 height 15
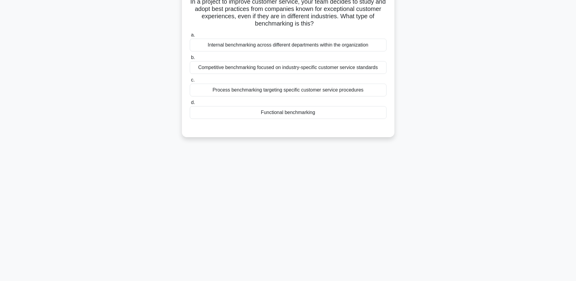
scroll to position [0, 0]
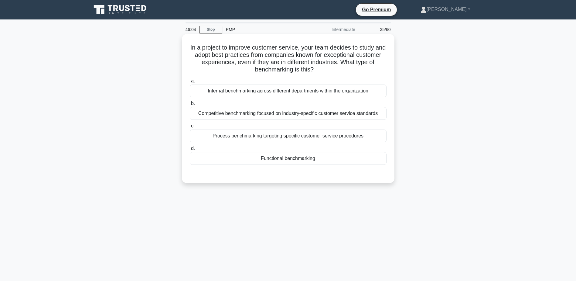
click at [252, 137] on div "Process benchmarking targeting specific customer service procedures" at bounding box center [288, 135] width 197 height 13
drag, startPoint x: 252, startPoint y: 137, endPoint x: 233, endPoint y: 138, distance: 18.8
click at [233, 138] on div "Process benchmarking targeting specific customer service procedures" at bounding box center [288, 135] width 197 height 13
click at [190, 128] on input "c. Process benchmarking targeting specific customer service procedures" at bounding box center [190, 126] width 0 height 4
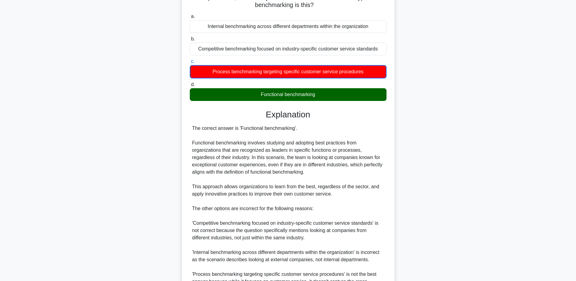
scroll to position [146, 0]
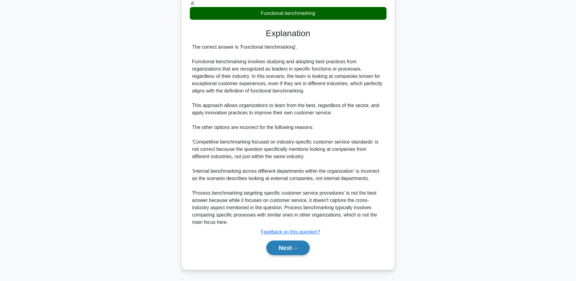
click at [285, 249] on button "Next" at bounding box center [287, 247] width 43 height 15
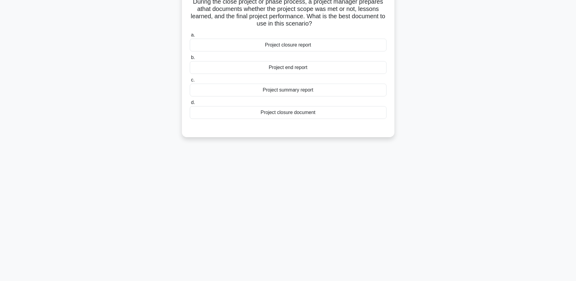
scroll to position [0, 0]
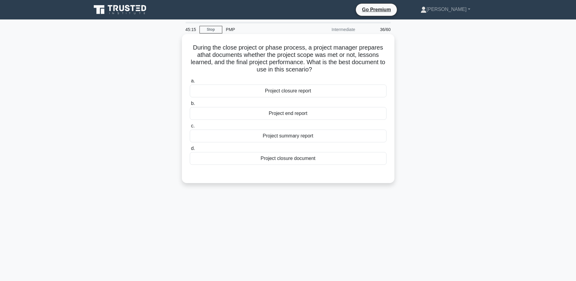
click at [344, 91] on div "Project closure report" at bounding box center [288, 90] width 197 height 13
click at [190, 83] on input "a. Project closure report" at bounding box center [190, 81] width 0 height 4
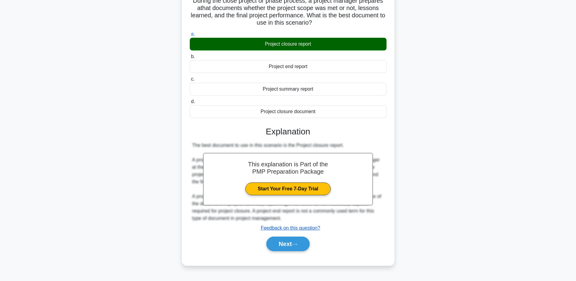
scroll to position [47, 0]
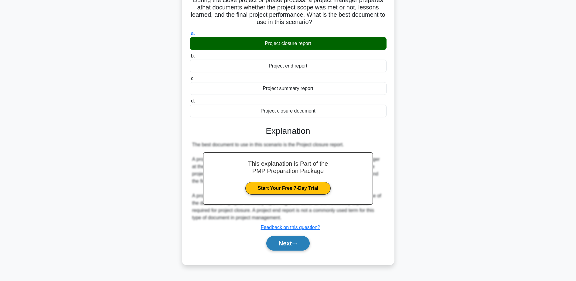
click at [292, 241] on button "Next" at bounding box center [287, 243] width 43 height 15
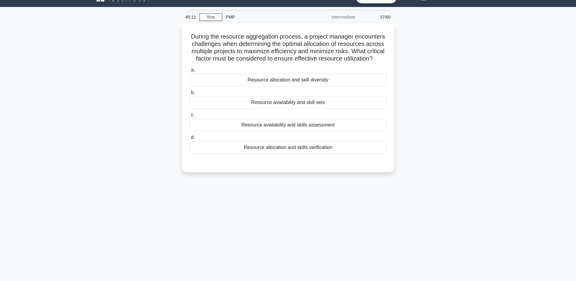
scroll to position [0, 0]
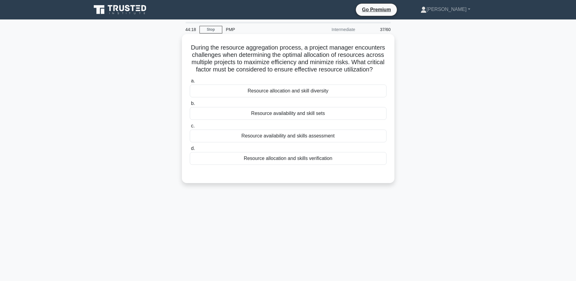
click at [324, 142] on div "Resource availability and skills assessment" at bounding box center [288, 135] width 197 height 13
drag, startPoint x: 324, startPoint y: 144, endPoint x: 273, endPoint y: 144, distance: 51.3
click at [273, 142] on div "Resource availability and skills assessment" at bounding box center [288, 135] width 197 height 13
click at [190, 128] on input "c. Resource availability and skills assessment" at bounding box center [190, 126] width 0 height 4
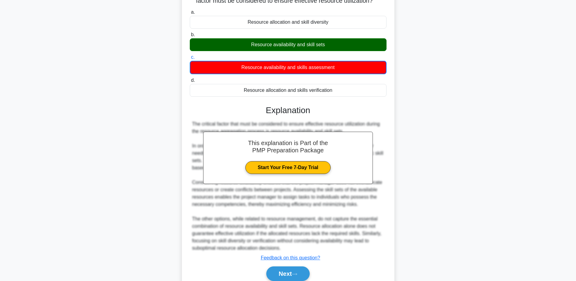
scroll to position [102, 0]
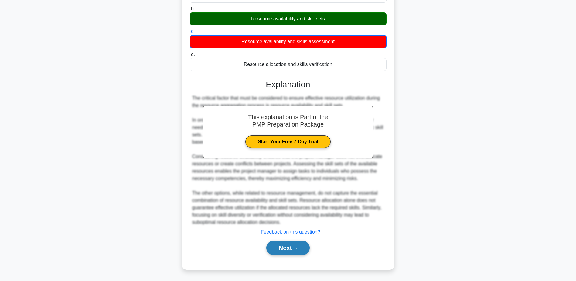
click at [286, 246] on button "Next" at bounding box center [287, 247] width 43 height 15
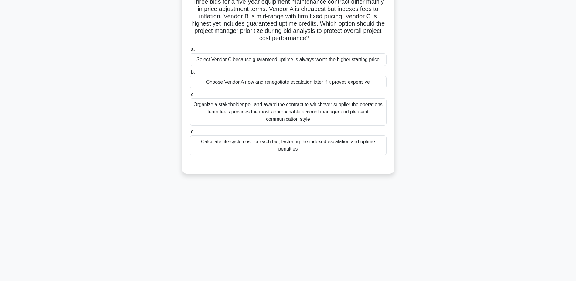
scroll to position [0, 0]
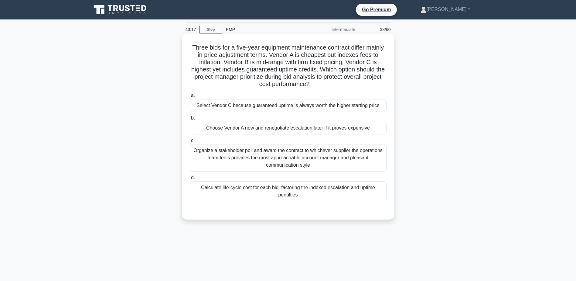
click at [267, 159] on div "Organize a stakeholder poll and award the contract to whichever supplier the op…" at bounding box center [288, 157] width 197 height 27
drag, startPoint x: 267, startPoint y: 159, endPoint x: 230, endPoint y: 158, distance: 38.0
click at [230, 158] on div "Organize a stakeholder poll and award the contract to whichever supplier the op…" at bounding box center [288, 157] width 197 height 27
drag, startPoint x: 230, startPoint y: 158, endPoint x: 203, endPoint y: 158, distance: 26.1
click at [203, 158] on div "Organize a stakeholder poll and award the contract to whichever supplier the op…" at bounding box center [288, 157] width 197 height 27
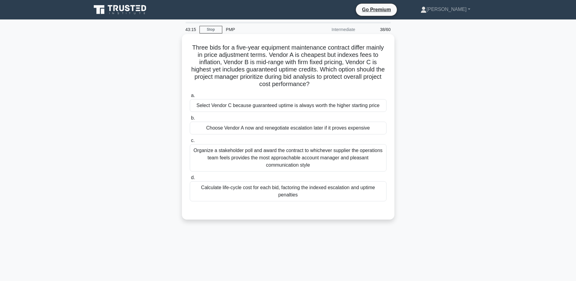
click at [190, 142] on input "c. Organize a stakeholder poll and award the contract to whichever supplier the…" at bounding box center [190, 140] width 0 height 4
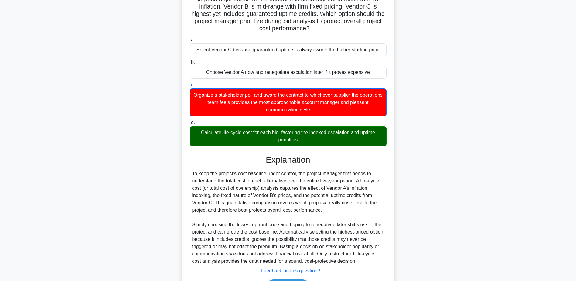
scroll to position [95, 0]
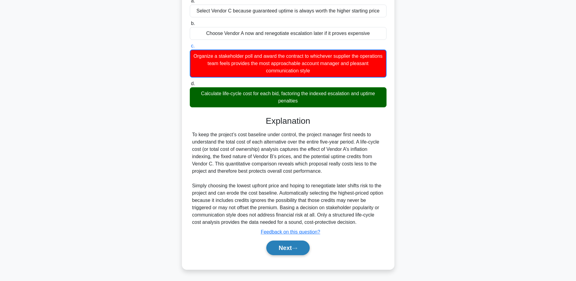
click at [282, 245] on button "Next" at bounding box center [287, 247] width 43 height 15
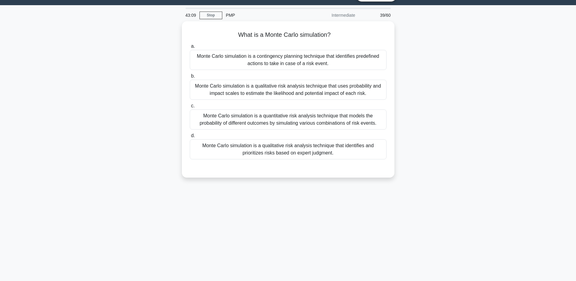
scroll to position [0, 0]
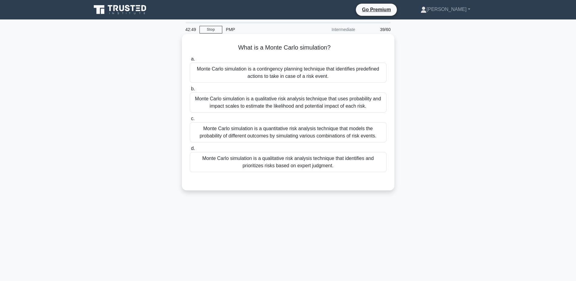
click at [318, 134] on div "Monte Carlo simulation is a quantitative risk analysis technique that models th…" at bounding box center [288, 132] width 197 height 20
click at [190, 121] on input "c. Monte Carlo simulation is a quantitative risk analysis technique that models…" at bounding box center [190, 119] width 0 height 4
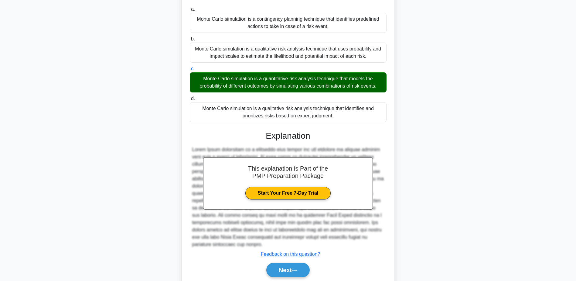
scroll to position [72, 0]
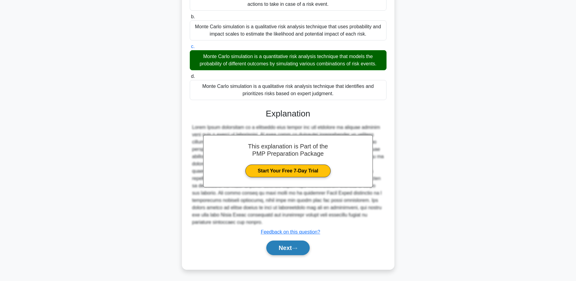
click at [297, 247] on icon at bounding box center [294, 247] width 5 height 3
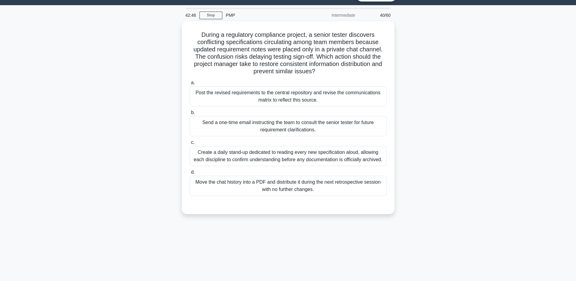
scroll to position [0, 0]
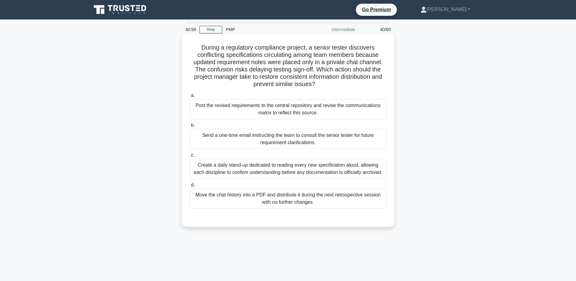
click at [284, 113] on div "Post the revised requirements to the central repository and revise the communic…" at bounding box center [288, 109] width 197 height 20
click at [190, 97] on input "a. Post the revised requirements to the central repository and revise the commu…" at bounding box center [190, 96] width 0 height 4
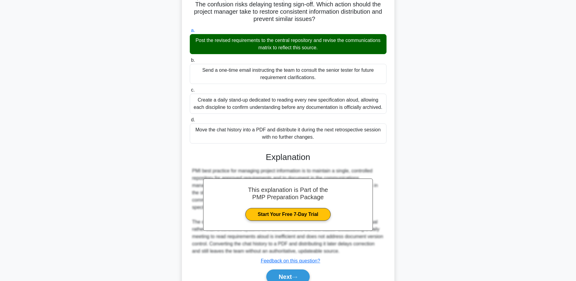
scroll to position [94, 0]
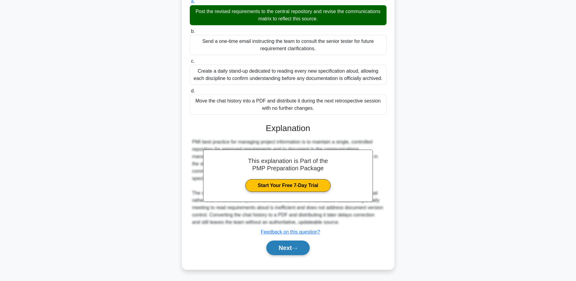
click at [297, 246] on icon at bounding box center [294, 247] width 5 height 3
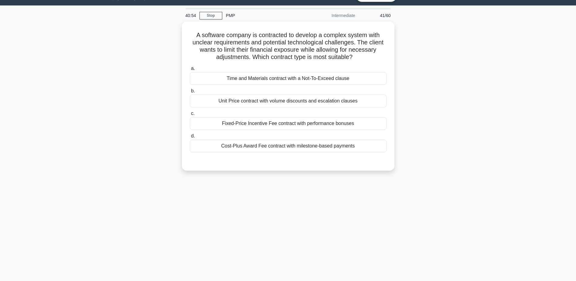
scroll to position [0, 0]
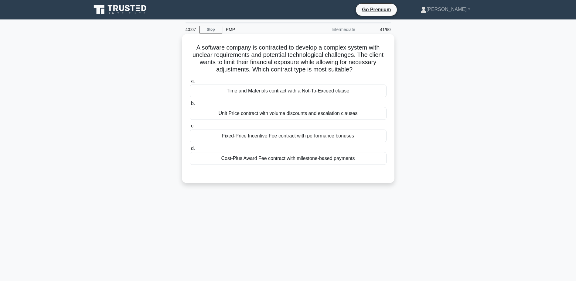
click at [327, 92] on div "Time and Materials contract with a Not-To-Exceed clause" at bounding box center [288, 90] width 197 height 13
click at [190, 83] on input "a. Time and Materials contract with a Not-To-Exceed clause" at bounding box center [190, 81] width 0 height 4
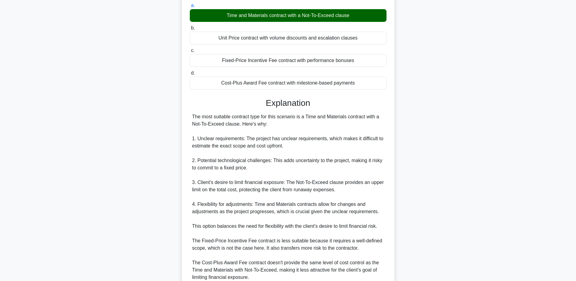
scroll to position [152, 0]
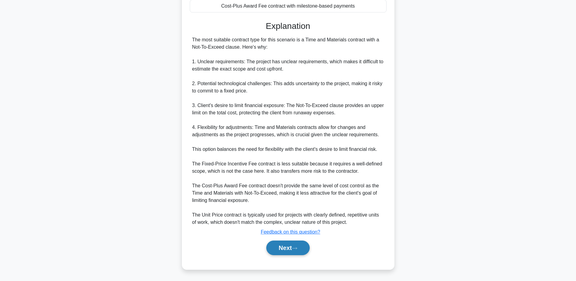
click at [297, 248] on icon at bounding box center [294, 247] width 5 height 3
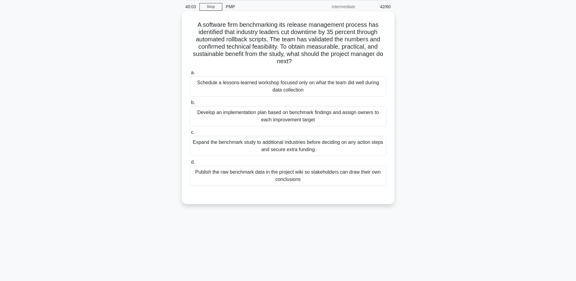
scroll to position [0, 0]
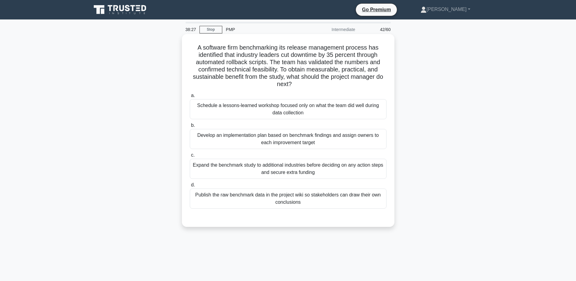
click at [334, 141] on div "Develop an implementation plan based on benchmark findings and assign owners to…" at bounding box center [288, 139] width 197 height 20
click at [190, 127] on input "b. Develop an implementation plan based on benchmark findings and assign owners…" at bounding box center [190, 125] width 0 height 4
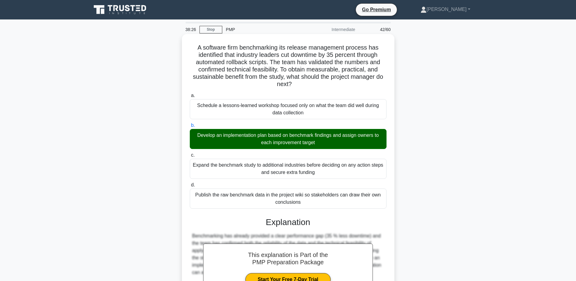
scroll to position [138, 0]
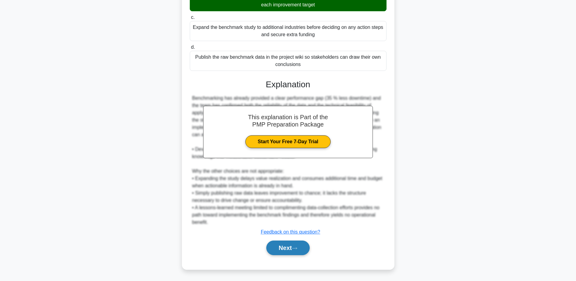
click at [296, 249] on icon at bounding box center [294, 247] width 5 height 3
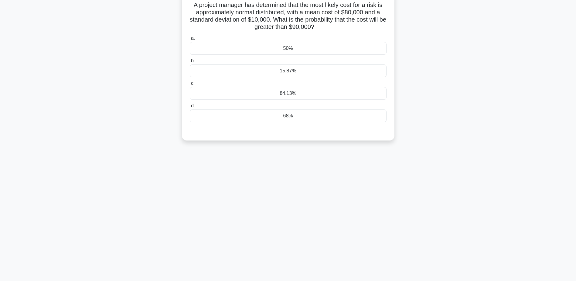
scroll to position [0, 0]
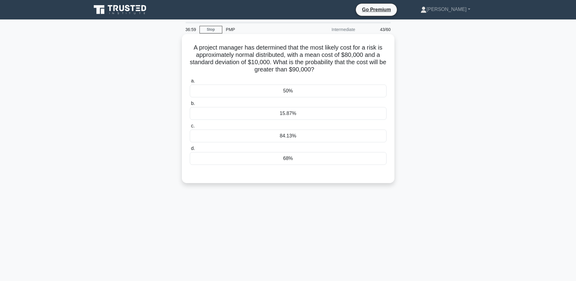
click at [295, 90] on div "50%" at bounding box center [288, 90] width 197 height 13
click at [190, 83] on input "a. 50%" at bounding box center [190, 81] width 0 height 4
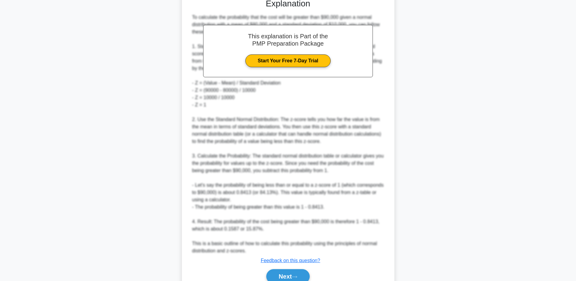
scroll to position [182, 0]
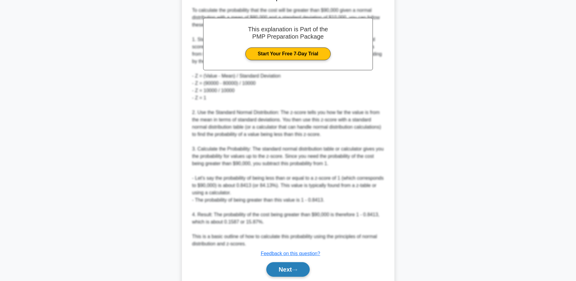
click at [289, 269] on button "Next" at bounding box center [287, 269] width 43 height 15
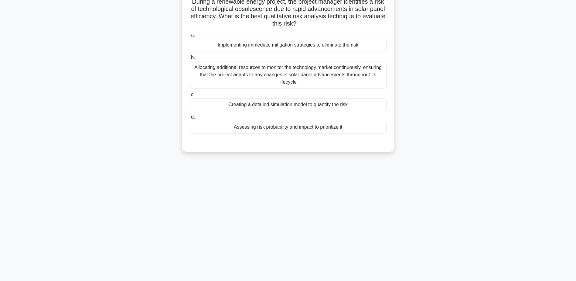
scroll to position [0, 0]
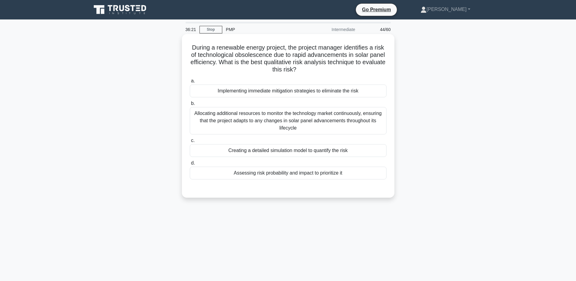
click at [303, 150] on div "Creating a detailed simulation model to quantify the risk" at bounding box center [288, 150] width 197 height 13
click at [190, 142] on input "c. Creating a detailed simulation model to quantify the risk" at bounding box center [190, 140] width 0 height 4
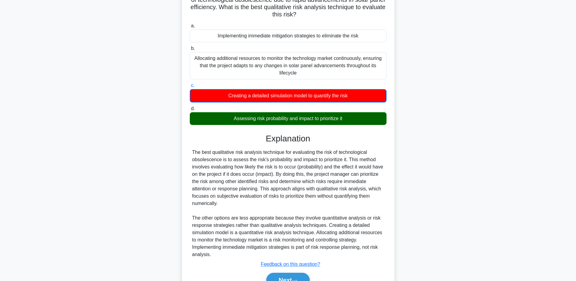
scroll to position [87, 0]
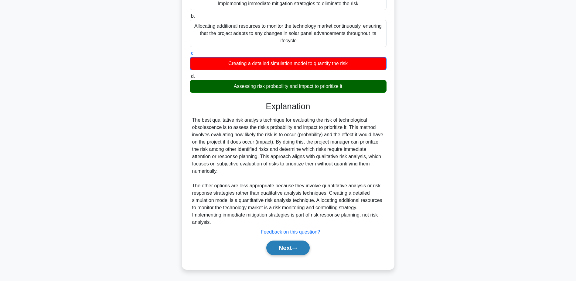
click at [288, 245] on button "Next" at bounding box center [287, 247] width 43 height 15
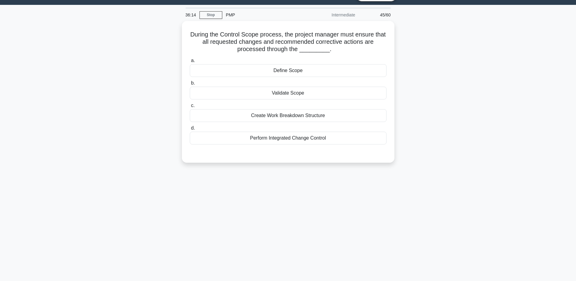
scroll to position [0, 0]
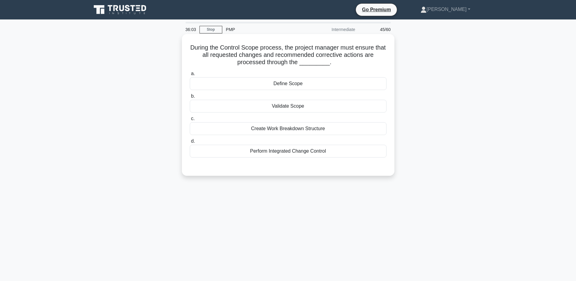
click at [316, 146] on div "Perform Integrated Change Control" at bounding box center [288, 151] width 197 height 13
click at [190, 143] on input "d. Perform Integrated Change Control" at bounding box center [190, 141] width 0 height 4
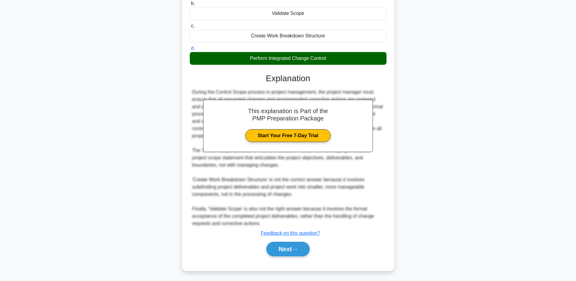
scroll to position [94, 0]
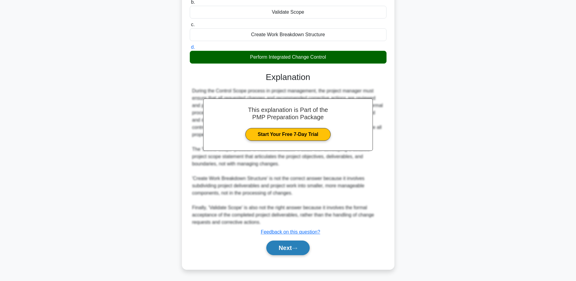
click at [301, 247] on button "Next" at bounding box center [287, 247] width 43 height 15
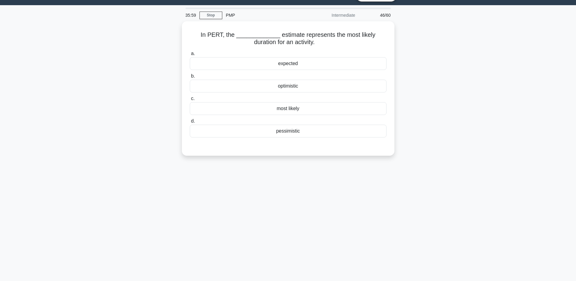
scroll to position [0, 0]
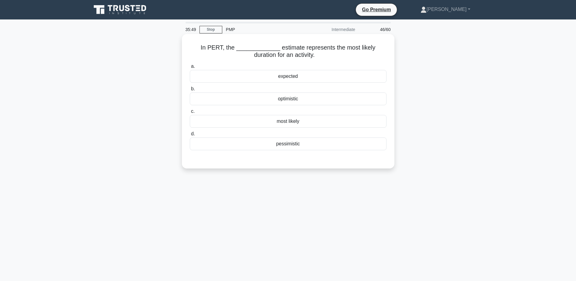
click at [301, 122] on div "most likely" at bounding box center [288, 121] width 197 height 13
click at [190, 113] on input "c. most likely" at bounding box center [190, 111] width 0 height 4
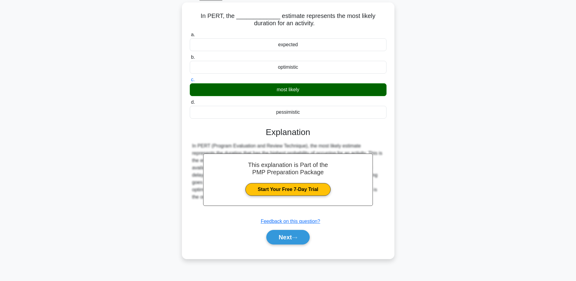
scroll to position [47, 0]
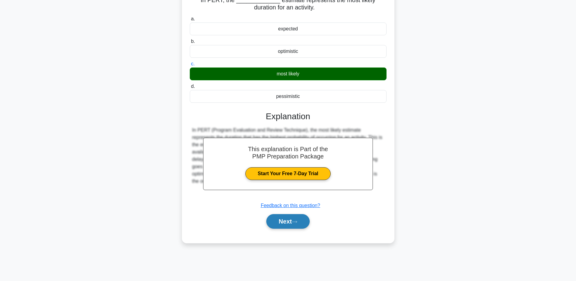
click at [303, 221] on button "Next" at bounding box center [287, 221] width 43 height 15
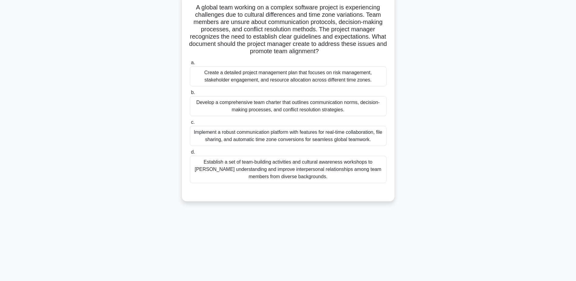
scroll to position [0, 0]
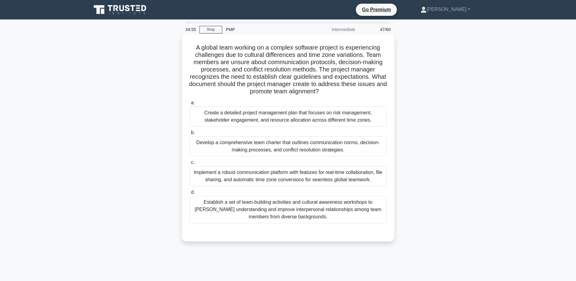
click at [315, 146] on div "Develop a comprehensive team charter that outlines communication norms, decisio…" at bounding box center [288, 146] width 197 height 20
click at [190, 135] on input "b. Develop a comprehensive team charter that outlines communication norms, deci…" at bounding box center [190, 133] width 0 height 4
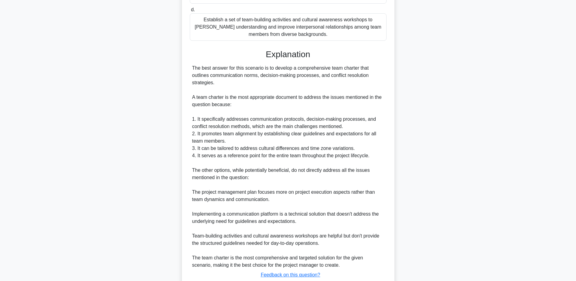
scroll to position [225, 0]
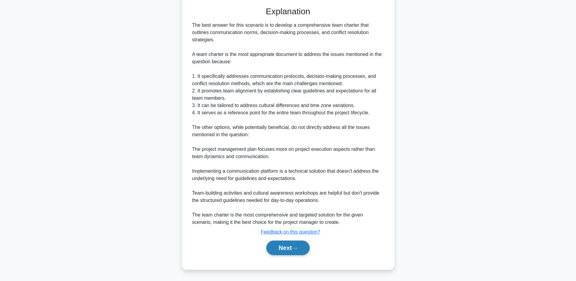
click at [298, 246] on button "Next" at bounding box center [287, 247] width 43 height 15
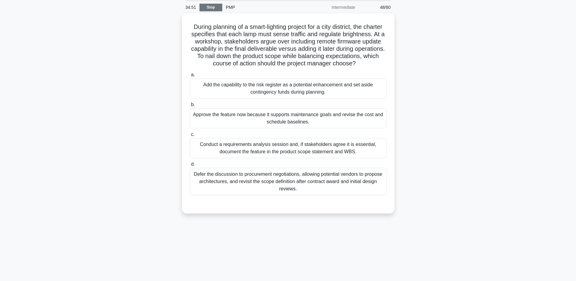
scroll to position [0, 0]
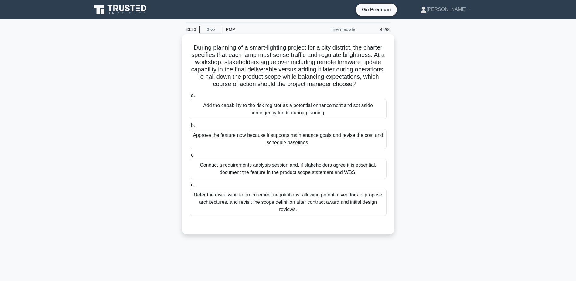
click at [299, 172] on div "Conduct a requirements analysis session and, if stakeholders agree it is essent…" at bounding box center [288, 168] width 197 height 20
click at [190, 157] on input "c. Conduct a requirements analysis session and, if stakeholders agree it is ess…" at bounding box center [190, 155] width 0 height 4
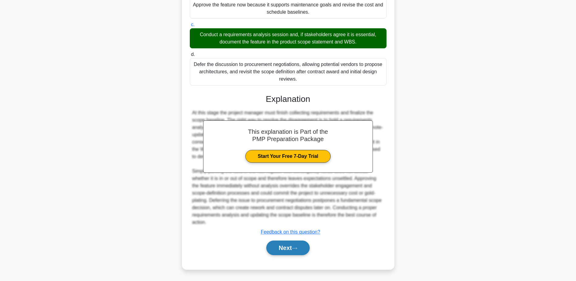
click at [291, 244] on button "Next" at bounding box center [287, 247] width 43 height 15
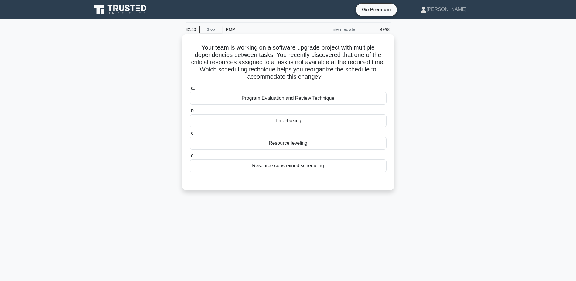
click at [330, 142] on div "Resource leveling" at bounding box center [288, 143] width 197 height 13
click at [190, 135] on input "c. Resource leveling" at bounding box center [190, 133] width 0 height 4
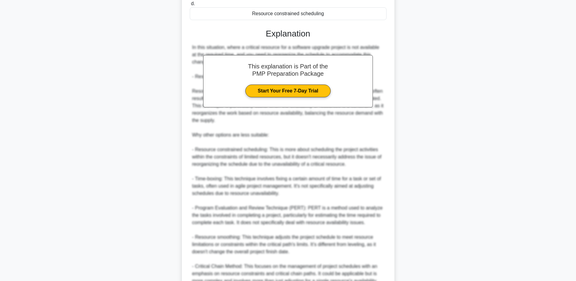
scroll to position [211, 0]
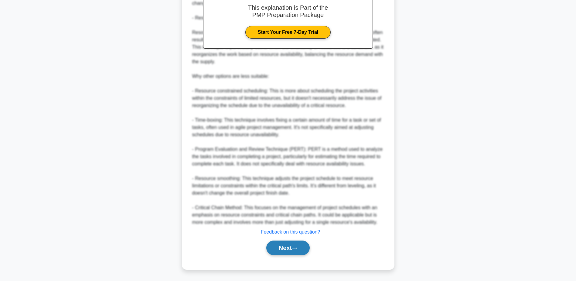
click at [301, 243] on button "Next" at bounding box center [287, 247] width 43 height 15
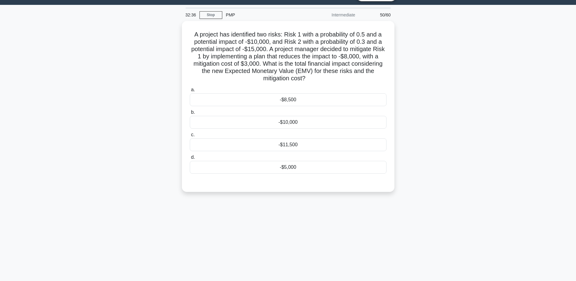
scroll to position [0, 0]
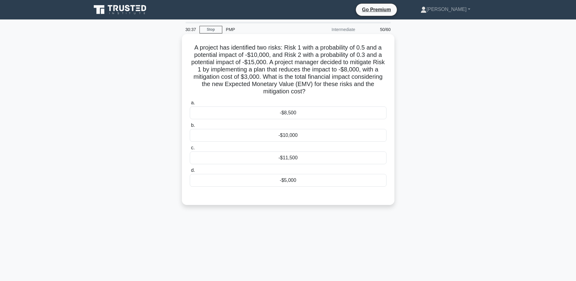
click at [316, 115] on div "-$8,500" at bounding box center [288, 112] width 197 height 13
click at [190, 105] on input "a. -$8,500" at bounding box center [190, 103] width 0 height 4
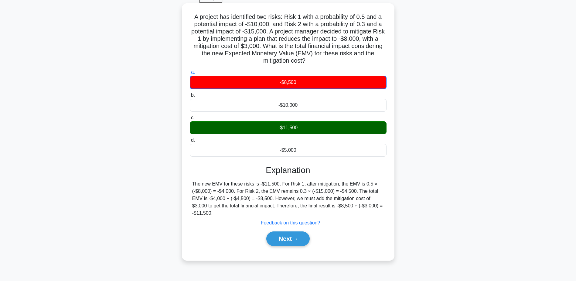
scroll to position [47, 0]
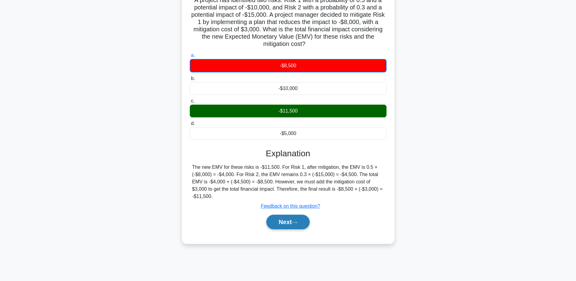
click at [295, 223] on icon at bounding box center [294, 221] width 5 height 3
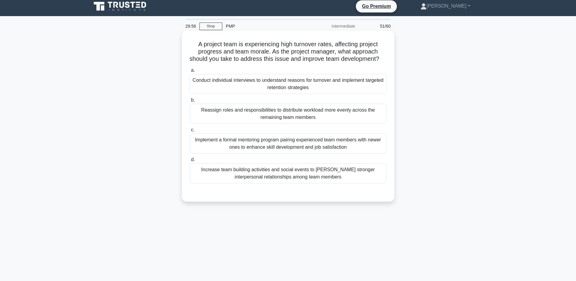
scroll to position [0, 0]
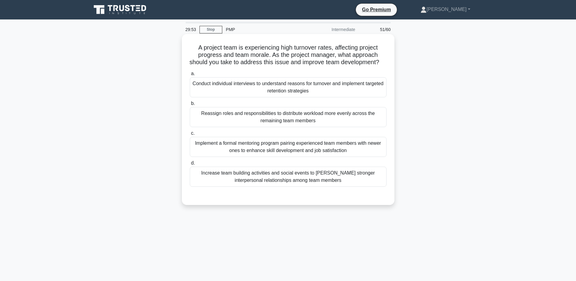
drag, startPoint x: 353, startPoint y: 96, endPoint x: 361, endPoint y: 92, distance: 8.3
click at [361, 92] on div "Conduct individual interviews to understand reasons for turnover and implement …" at bounding box center [288, 87] width 197 height 20
drag, startPoint x: 361, startPoint y: 92, endPoint x: 284, endPoint y: 89, distance: 76.6
click at [284, 88] on div "Conduct individual interviews to understand reasons for turnover and implement …" at bounding box center [288, 87] width 197 height 20
click at [190, 76] on input "a. Conduct individual interviews to understand reasons for turnover and impleme…" at bounding box center [190, 74] width 0 height 4
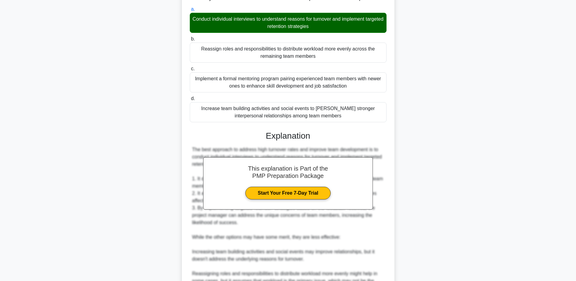
scroll to position [182, 0]
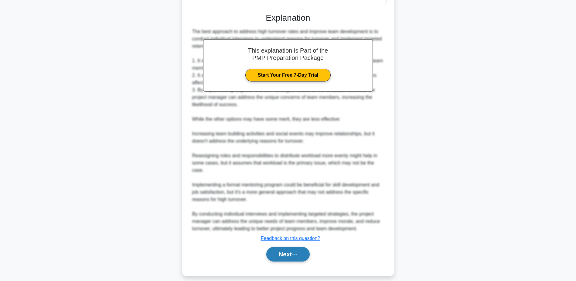
click at [289, 257] on button "Next" at bounding box center [287, 254] width 43 height 15
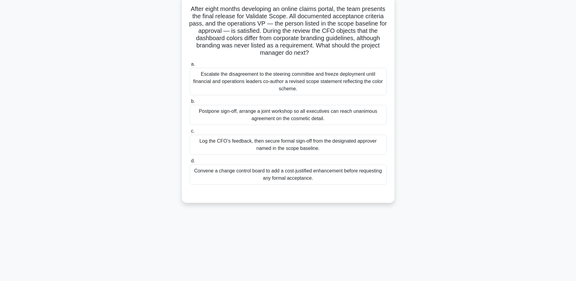
scroll to position [47, 0]
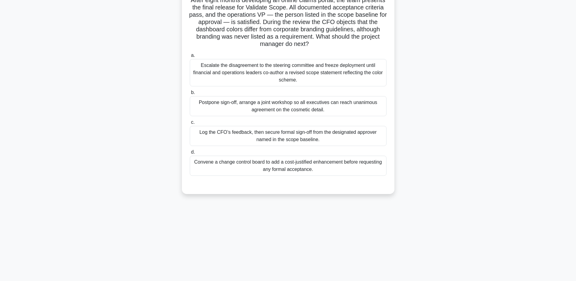
click at [286, 136] on div "Log the CFO’s feedback, then secure formal sign-off from the designated approve…" at bounding box center [288, 136] width 197 height 20
click at [190, 124] on input "c. Log the CFO’s feedback, then secure formal sign-off from the designated appr…" at bounding box center [190, 122] width 0 height 4
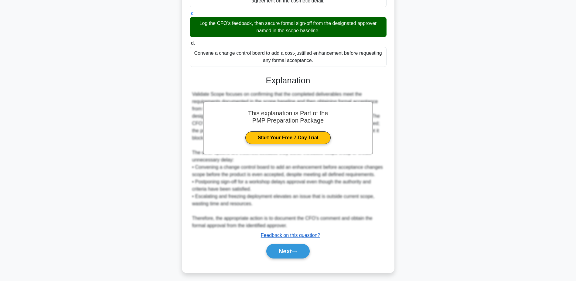
scroll to position [160, 0]
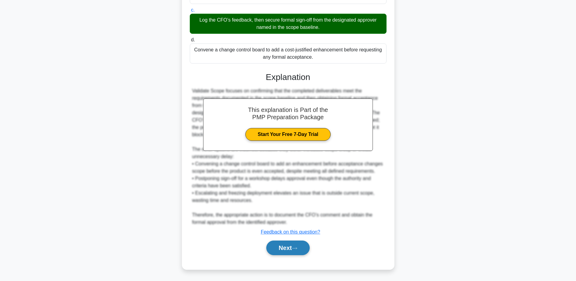
click at [300, 248] on button "Next" at bounding box center [287, 247] width 43 height 15
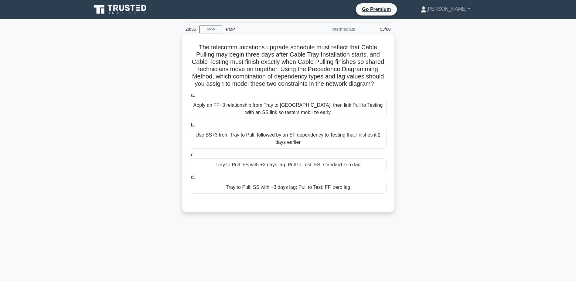
scroll to position [0, 0]
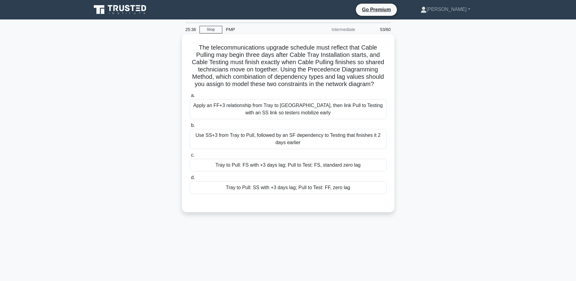
click at [313, 189] on div "Tray to Pull: SS with +3 days lag; Pull to Test: FF, zero lag" at bounding box center [288, 187] width 197 height 13
click at [190, 179] on input "d. Tray to Pull: SS with +3 days lag; Pull to Test: FF, zero lag" at bounding box center [190, 177] width 0 height 4
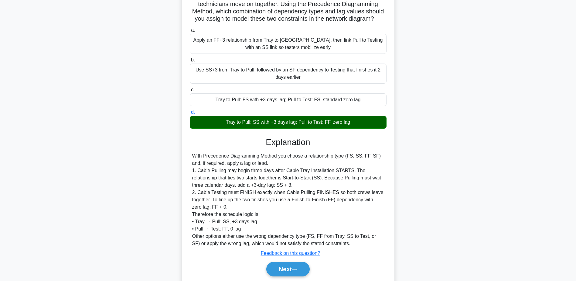
scroll to position [87, 0]
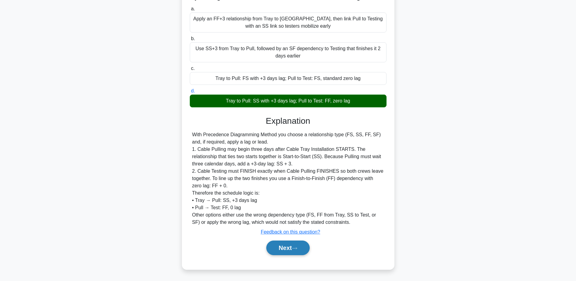
drag, startPoint x: 296, startPoint y: 244, endPoint x: 296, endPoint y: 247, distance: 3.6
click at [296, 245] on button "Next" at bounding box center [287, 247] width 43 height 15
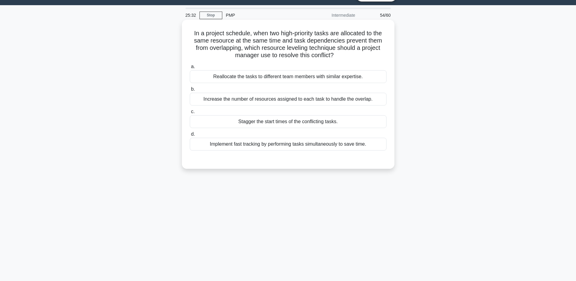
scroll to position [0, 0]
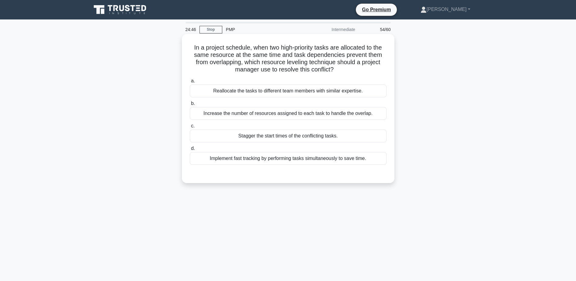
click at [352, 92] on div "Reallocate the tasks to different team members with similar expertise." at bounding box center [288, 90] width 197 height 13
click at [190, 83] on input "a. Reallocate the tasks to different team members with similar expertise." at bounding box center [190, 81] width 0 height 4
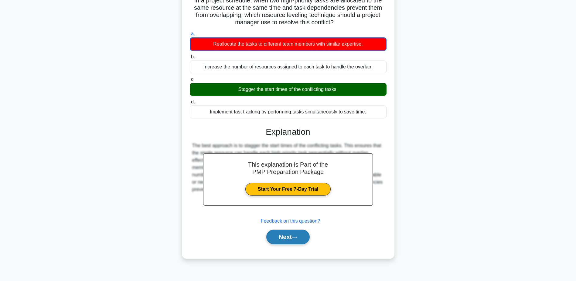
scroll to position [47, 0]
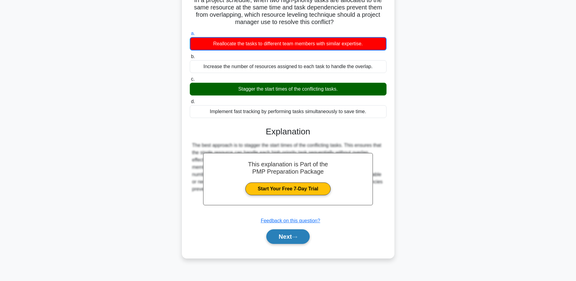
click at [299, 240] on button "Next" at bounding box center [287, 236] width 43 height 15
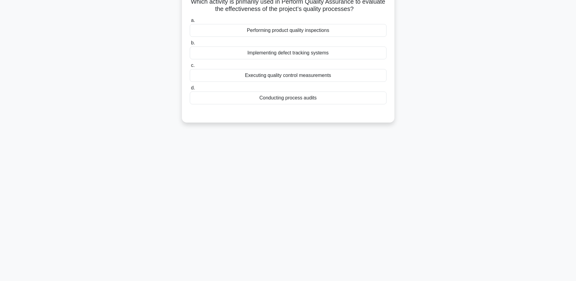
scroll to position [0, 0]
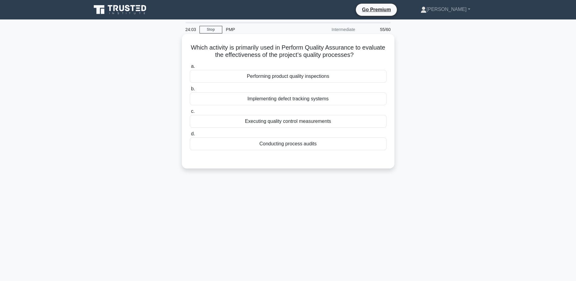
click at [315, 118] on div "Executing quality control measurements" at bounding box center [288, 121] width 197 height 13
click at [190, 113] on input "c. Executing quality control measurements" at bounding box center [190, 111] width 0 height 4
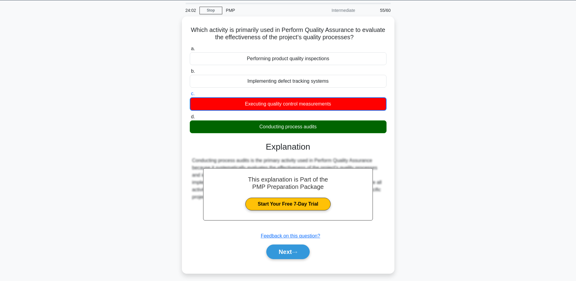
scroll to position [47, 0]
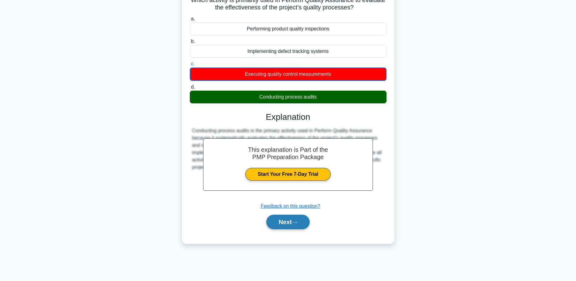
click at [297, 224] on button "Next" at bounding box center [287, 221] width 43 height 15
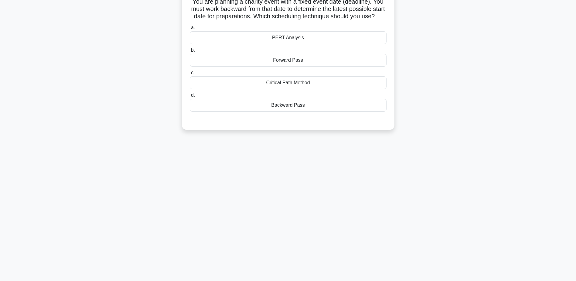
scroll to position [0, 0]
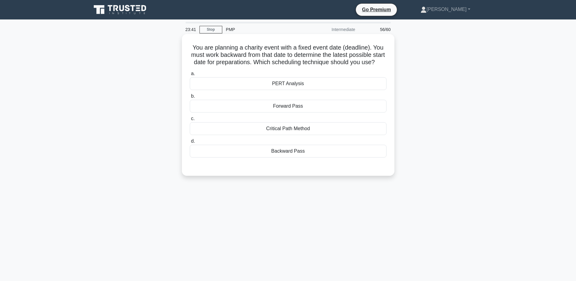
click at [315, 157] on div "Backward Pass" at bounding box center [288, 151] width 197 height 13
click at [190, 143] on input "d. Backward Pass" at bounding box center [190, 141] width 0 height 4
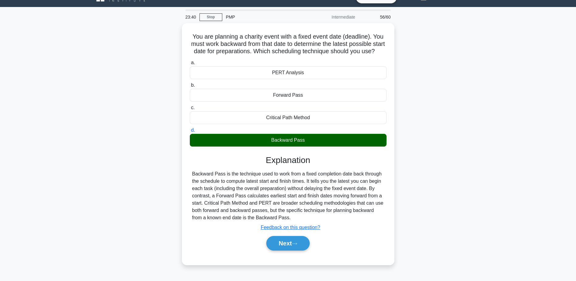
scroll to position [47, 0]
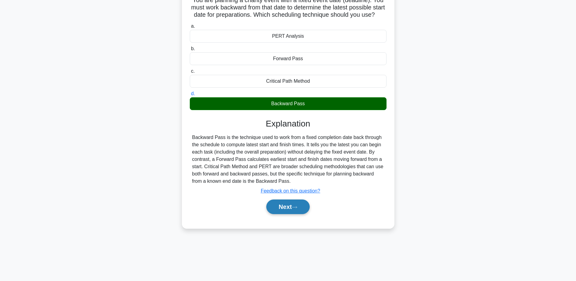
click at [291, 214] on button "Next" at bounding box center [287, 206] width 43 height 15
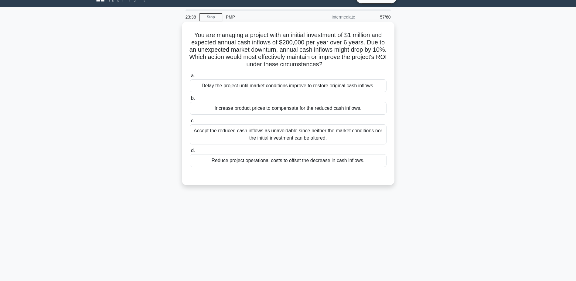
scroll to position [0, 0]
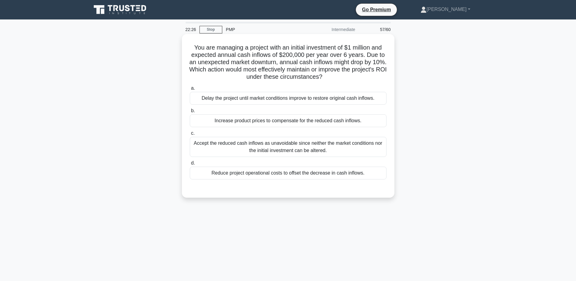
drag, startPoint x: 267, startPoint y: 152, endPoint x: 265, endPoint y: 147, distance: 5.2
click at [267, 149] on div "Accept the reduced cash inflows as unavoidable since neither the market conditi…" at bounding box center [288, 147] width 197 height 20
click at [190, 135] on input "c. Accept the reduced cash inflows as unavoidable since neither the market cond…" at bounding box center [190, 133] width 0 height 4
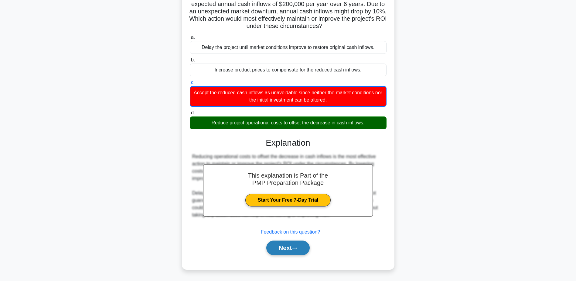
click at [289, 251] on button "Next" at bounding box center [287, 247] width 43 height 15
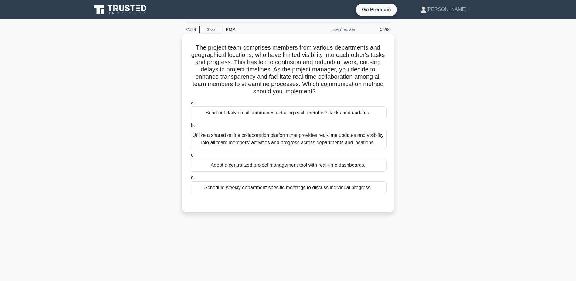
drag, startPoint x: 306, startPoint y: 123, endPoint x: 307, endPoint y: 128, distance: 4.6
click at [307, 127] on label "b. Utilize a shared online collaboration platform that provides real-time updat…" at bounding box center [288, 134] width 197 height 27
click at [190, 127] on input "b. Utilize a shared online collaboration platform that provides real-time updat…" at bounding box center [190, 125] width 0 height 4
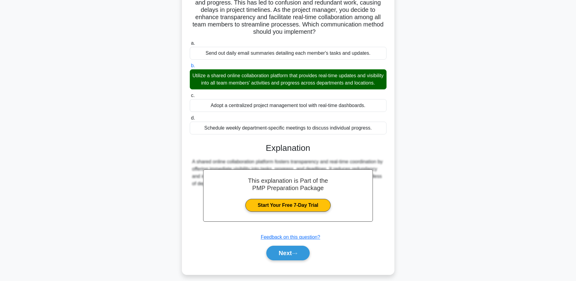
scroll to position [72, 0]
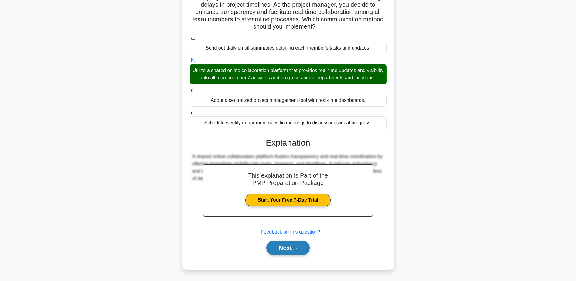
click at [301, 247] on button "Next" at bounding box center [287, 247] width 43 height 15
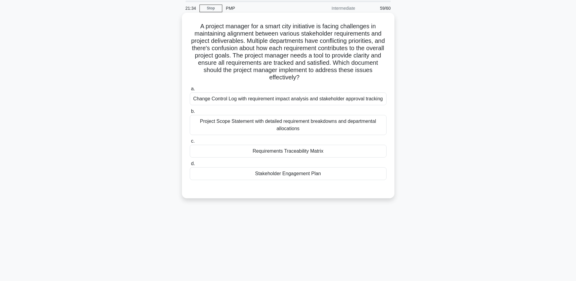
scroll to position [0, 0]
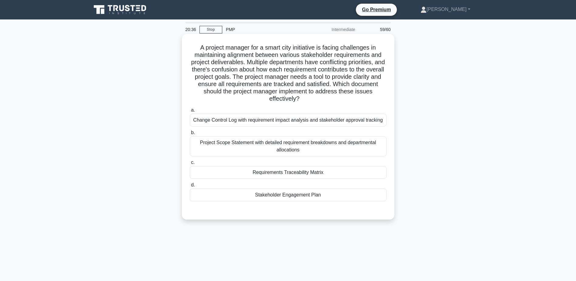
click at [313, 180] on div "a. Change Control Log with requirement impact analysis and stakeholder approval…" at bounding box center [288, 153] width 204 height 97
click at [320, 167] on div "Requirements Traceability Matrix" at bounding box center [288, 172] width 197 height 13
drag, startPoint x: 320, startPoint y: 167, endPoint x: 293, endPoint y: 175, distance: 28.8
click at [293, 175] on div "Requirements Traceability Matrix" at bounding box center [288, 172] width 197 height 13
click at [190, 164] on input "c. Requirements Traceability Matrix" at bounding box center [190, 162] width 0 height 4
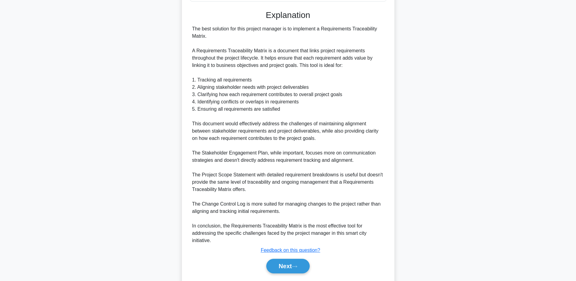
scroll to position [218, 0]
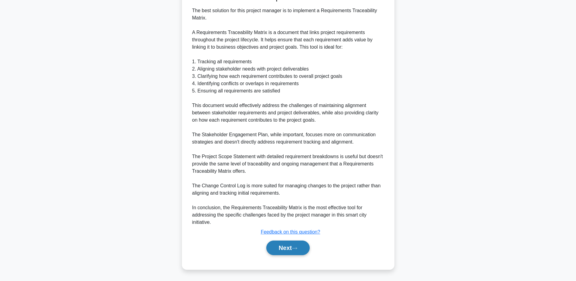
click at [297, 248] on icon at bounding box center [294, 248] width 5 height 2
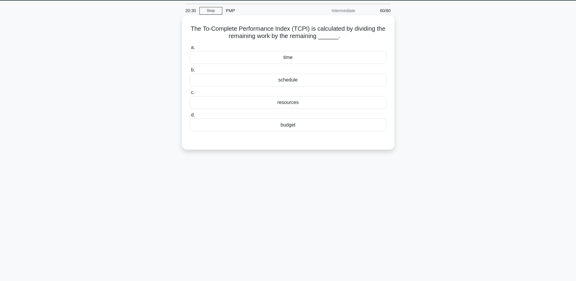
scroll to position [0, 0]
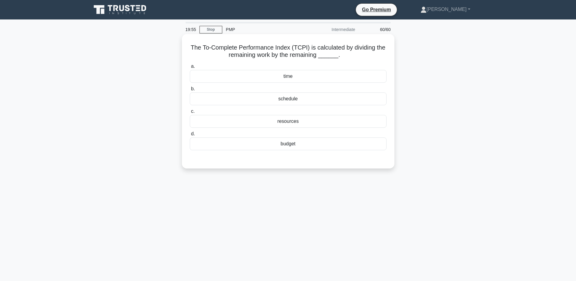
click at [311, 148] on div "budget" at bounding box center [288, 143] width 197 height 13
click at [190, 136] on input "d. budget" at bounding box center [190, 134] width 0 height 4
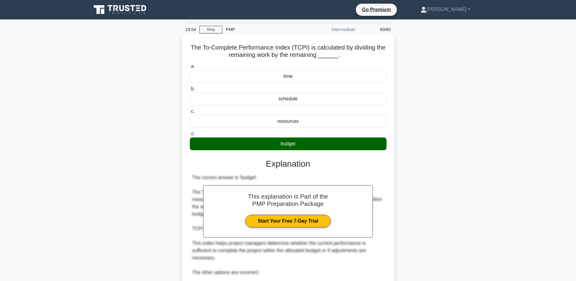
scroll to position [123, 0]
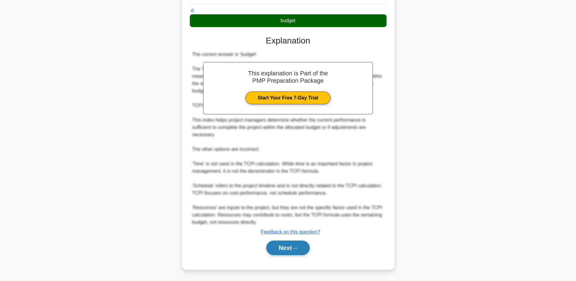
click at [291, 247] on button "Next" at bounding box center [287, 247] width 43 height 15
click at [290, 248] on button "Next" at bounding box center [287, 247] width 43 height 15
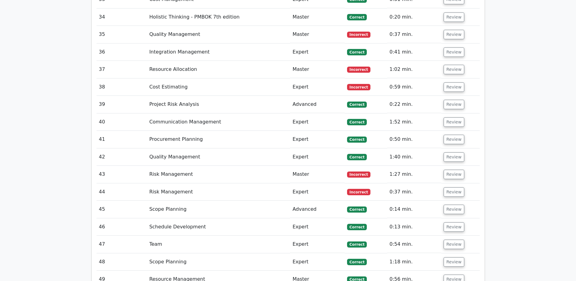
scroll to position [1761, 0]
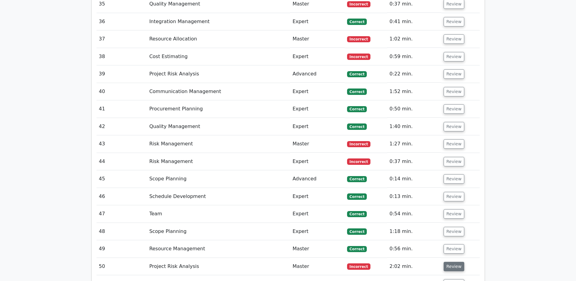
click at [457, 261] on button "Review" at bounding box center [454, 265] width 21 height 9
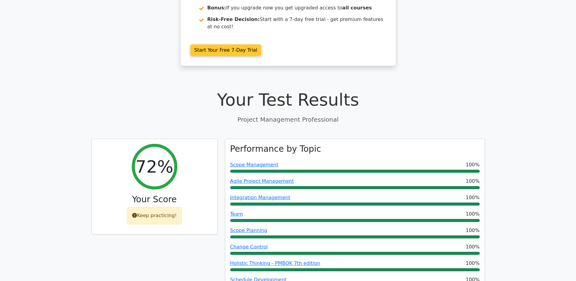
scroll to position [0, 0]
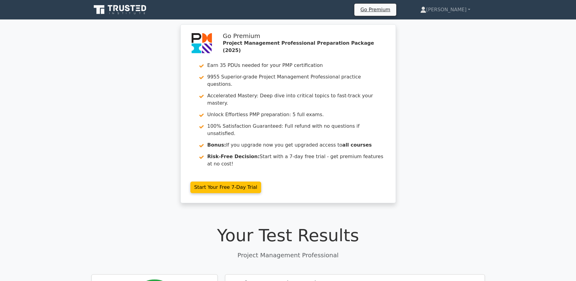
click at [114, 9] on icon at bounding box center [115, 8] width 5 height 6
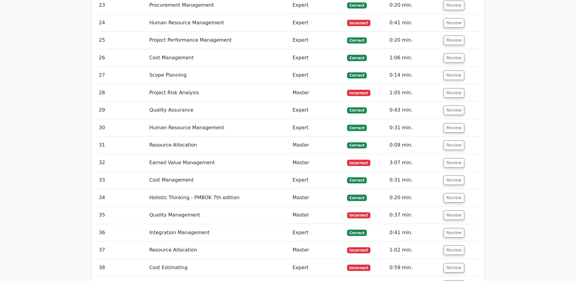
scroll to position [1548, 0]
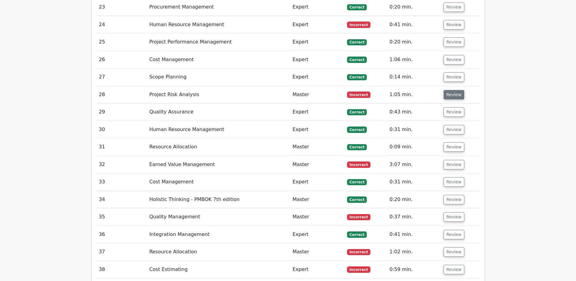
click at [447, 90] on button "Review" at bounding box center [454, 94] width 21 height 9
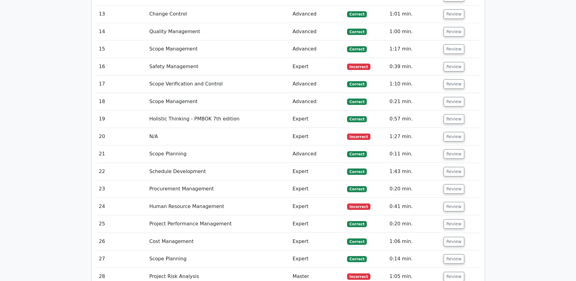
scroll to position [1275, 0]
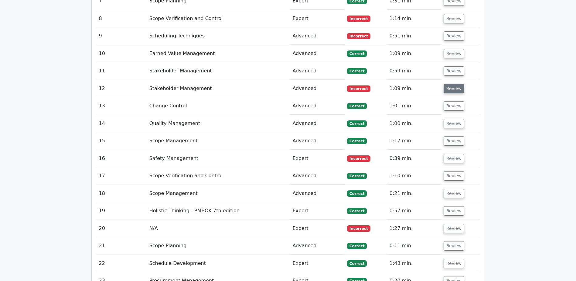
click at [454, 84] on button "Review" at bounding box center [454, 88] width 21 height 9
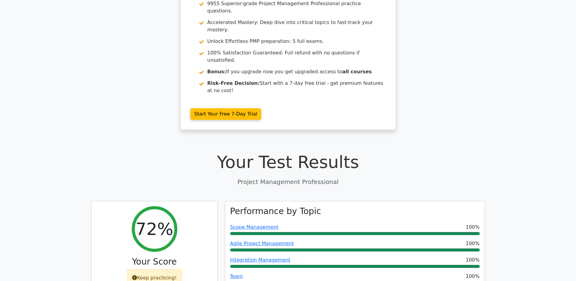
scroll to position [182, 0]
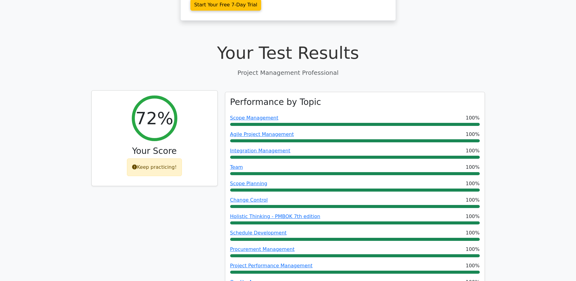
click at [160, 158] on div "Keep practicing!" at bounding box center [154, 167] width 55 height 18
click at [155, 146] on h3 "Your Score" at bounding box center [155, 151] width 116 height 10
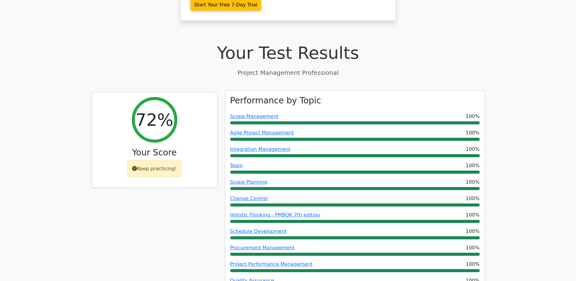
scroll to position [0, 0]
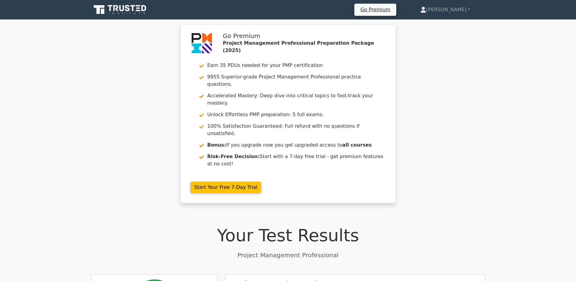
click at [118, 11] on icon at bounding box center [115, 8] width 5 height 6
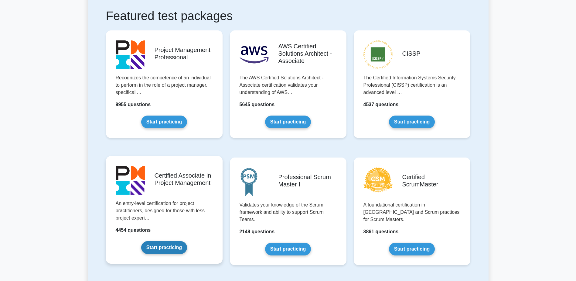
scroll to position [121, 0]
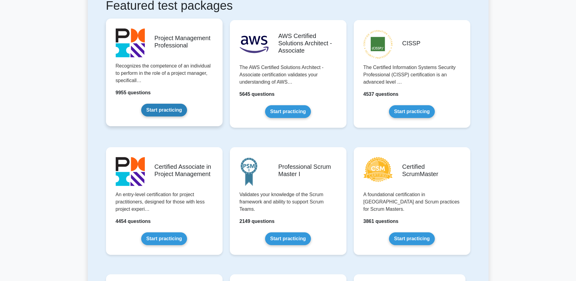
click at [167, 110] on link "Start practicing" at bounding box center [164, 110] width 46 height 13
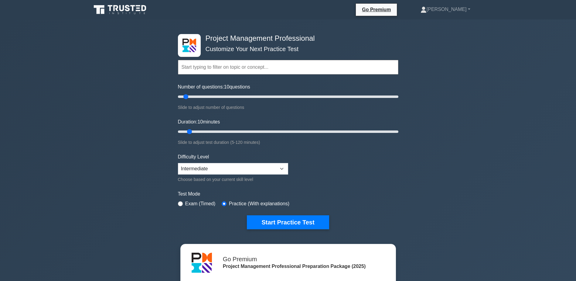
click at [178, 201] on div "Exam (Timed)" at bounding box center [197, 203] width 38 height 7
click at [185, 204] on div "Exam (Timed)" at bounding box center [197, 203] width 38 height 7
click at [180, 204] on input "radio" at bounding box center [180, 203] width 5 height 5
radio input "true"
click at [214, 132] on input "Duration: 25 minutes" at bounding box center [288, 131] width 220 height 7
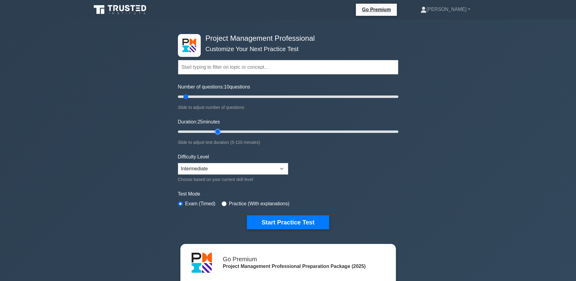
click at [220, 130] on input "Duration: 25 minutes" at bounding box center [288, 131] width 220 height 7
type input "30"
click at [225, 132] on input "Duration: 30 minutes" at bounding box center [288, 131] width 220 height 7
type input "40"
click at [219, 97] on input "Number of questions: 40 questions" at bounding box center [288, 96] width 220 height 7
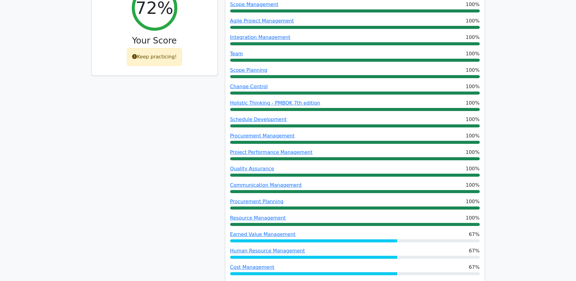
scroll to position [304, 0]
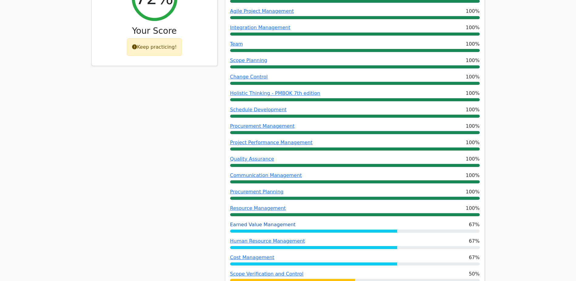
click at [270, 221] on link "Earned Value Management" at bounding box center [263, 224] width 66 height 6
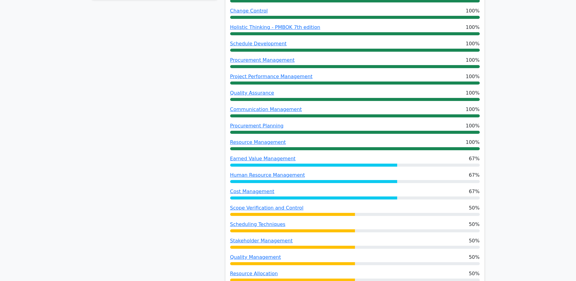
scroll to position [273, 0]
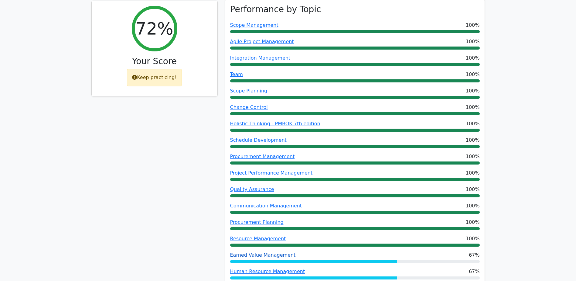
click at [269, 252] on link "Earned Value Management" at bounding box center [263, 255] width 66 height 6
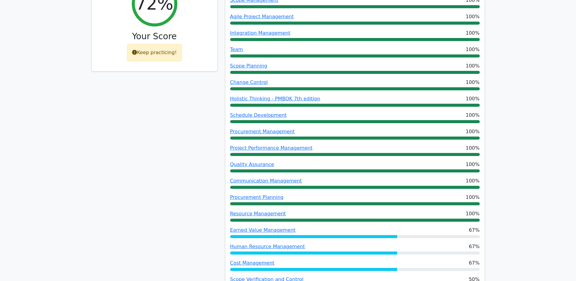
scroll to position [455, 0]
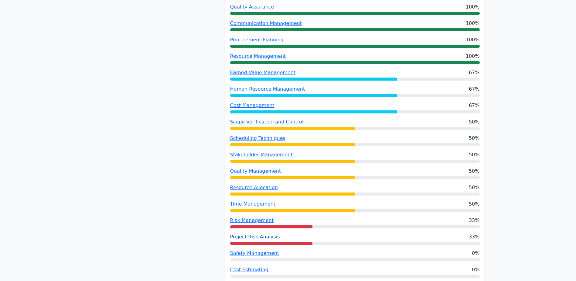
click at [254, 233] on link "Project Risk Analysis" at bounding box center [255, 236] width 50 height 6
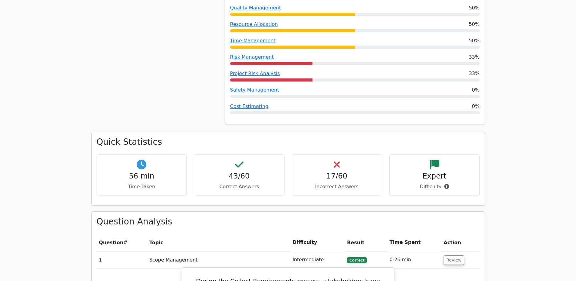
scroll to position [668, 0]
